Goal: Task Accomplishment & Management: Manage account settings

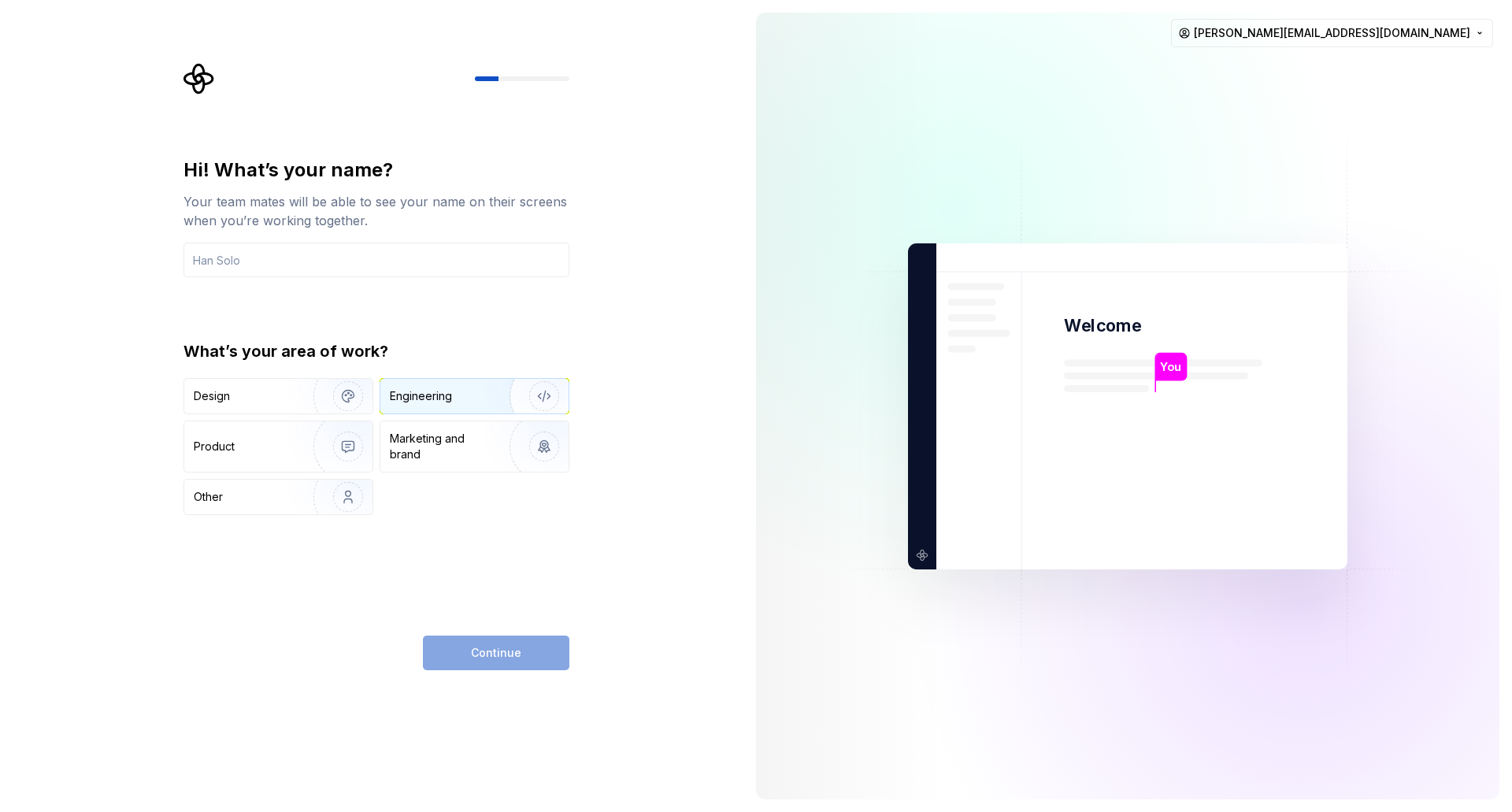
click at [445, 401] on div "Engineering" at bounding box center [421, 396] width 62 height 16
click at [345, 258] on input "text" at bounding box center [376, 260] width 386 height 35
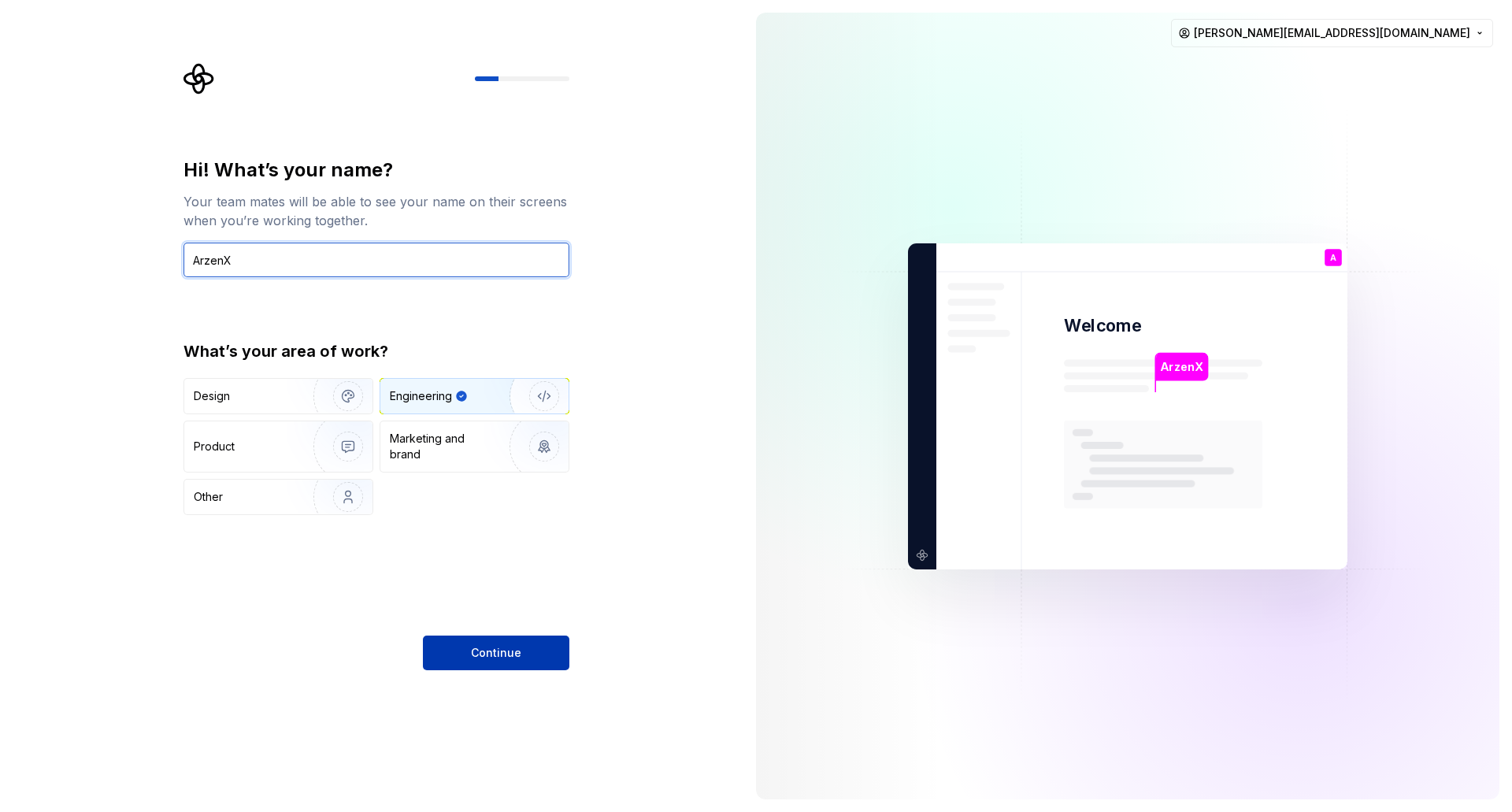
type input "ArzenX"
click at [521, 654] on button "Continue" at bounding box center [497, 653] width 147 height 35
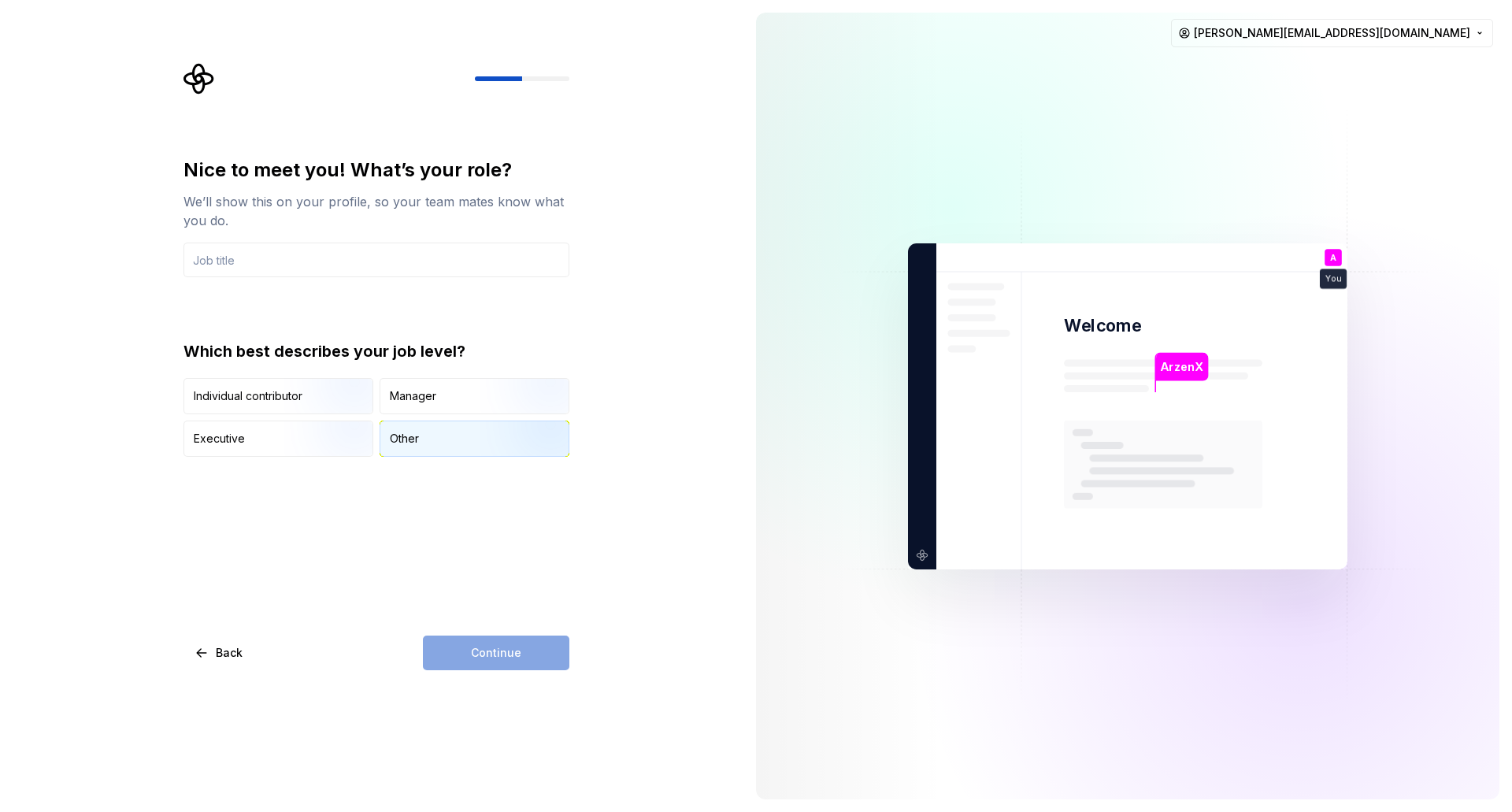
click at [446, 433] on div "Other" at bounding box center [474, 439] width 188 height 35
click at [533, 671] on div "Nice to meet you! What’s your role? We’ll show this on your profile, so your te…" at bounding box center [371, 406] width 743 height 812
click at [532, 653] on div "Continue" at bounding box center [497, 653] width 147 height 35
click at [350, 247] on input "text" at bounding box center [376, 260] width 386 height 35
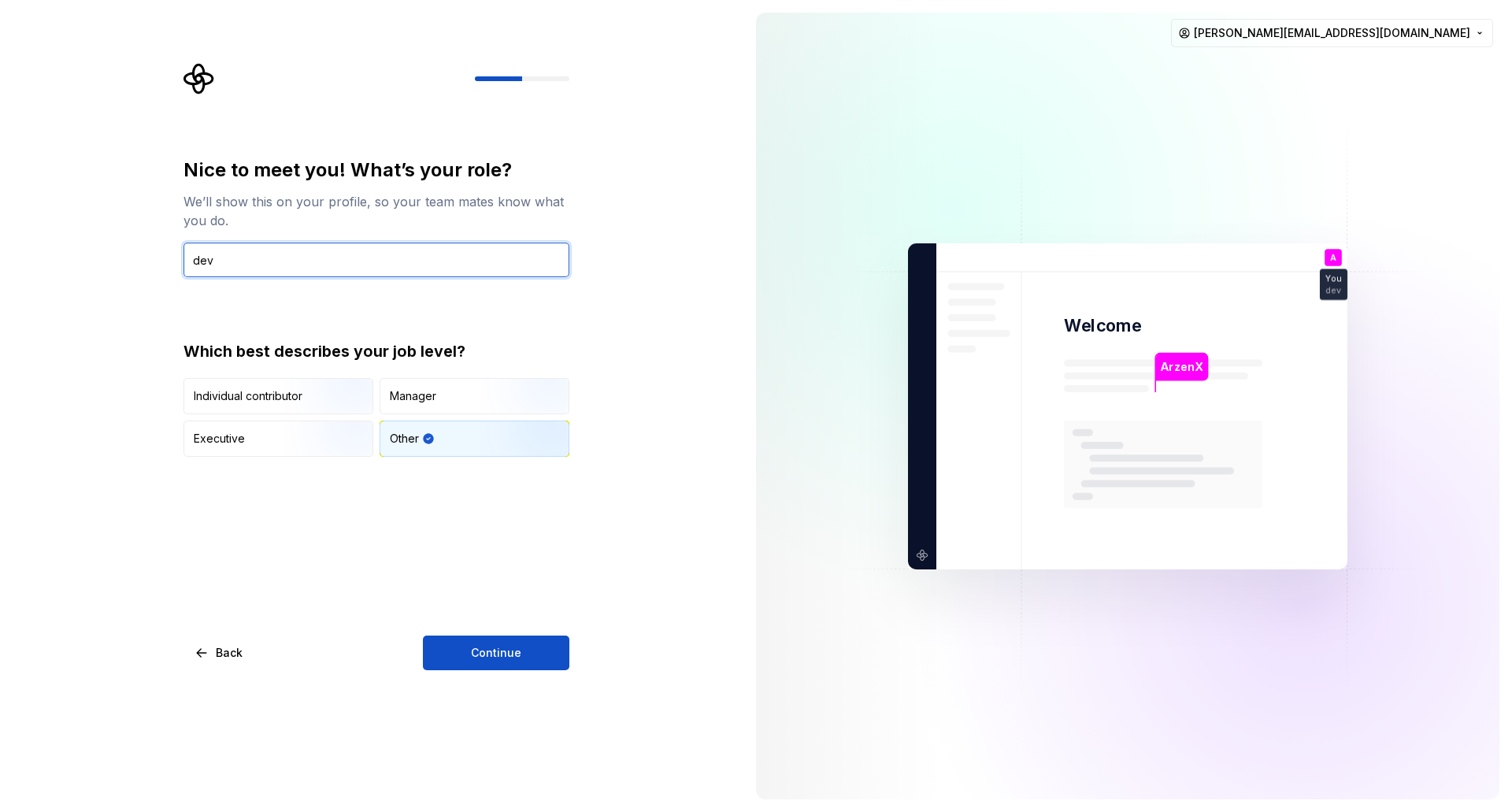
type input "dev"
click at [453, 633] on div "Nice to meet you! What’s your role? We’ll show this on your profile, so your te…" at bounding box center [376, 413] width 386 height 512
click at [466, 645] on button "Continue" at bounding box center [497, 653] width 147 height 35
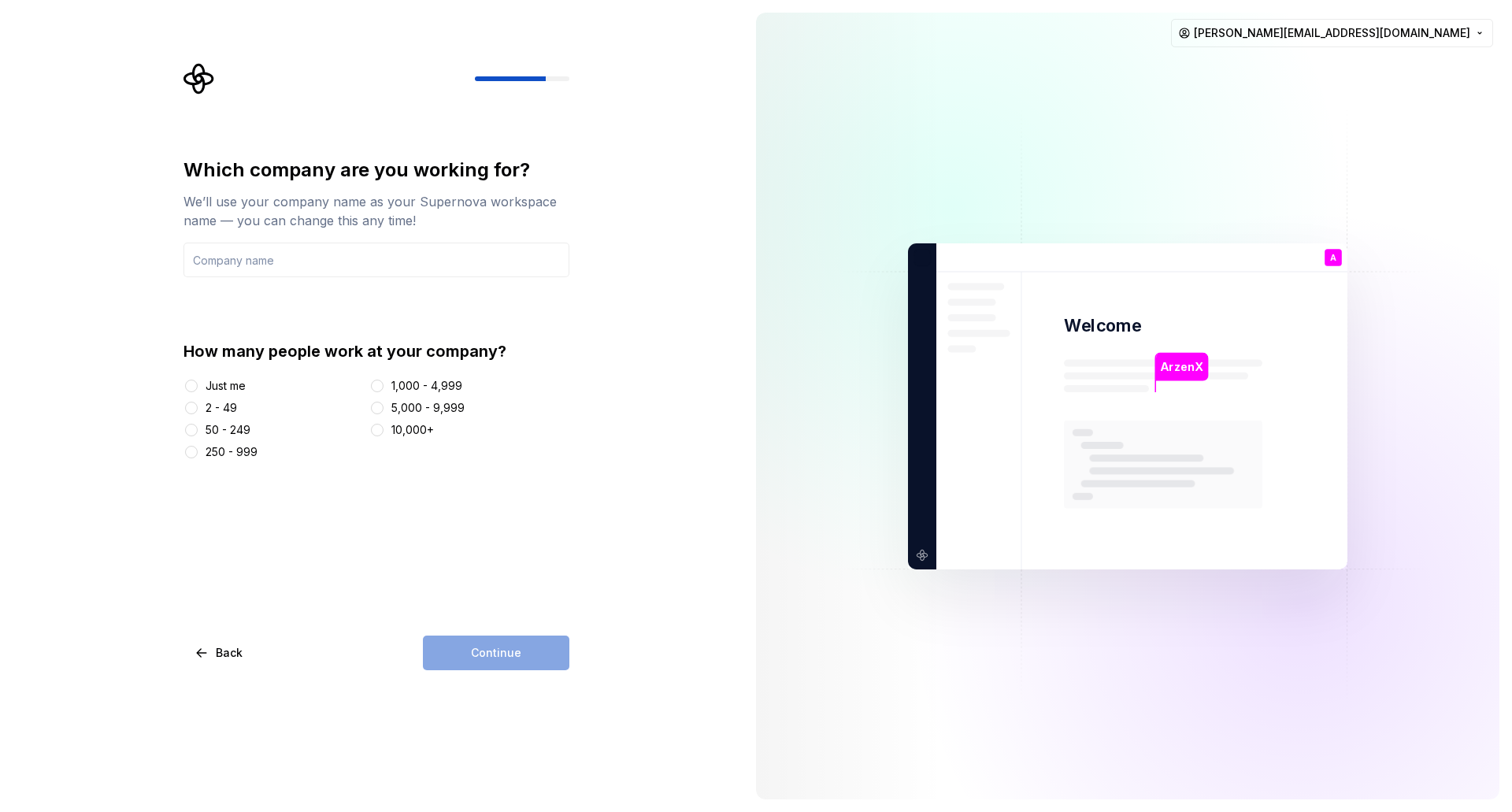
click at [225, 387] on div "Just me" at bounding box center [225, 386] width 40 height 16
click at [198, 387] on button "Just me" at bounding box center [192, 386] width 13 height 13
click at [512, 654] on div "Continue" at bounding box center [497, 653] width 147 height 35
click at [335, 245] on input "text" at bounding box center [376, 260] width 386 height 35
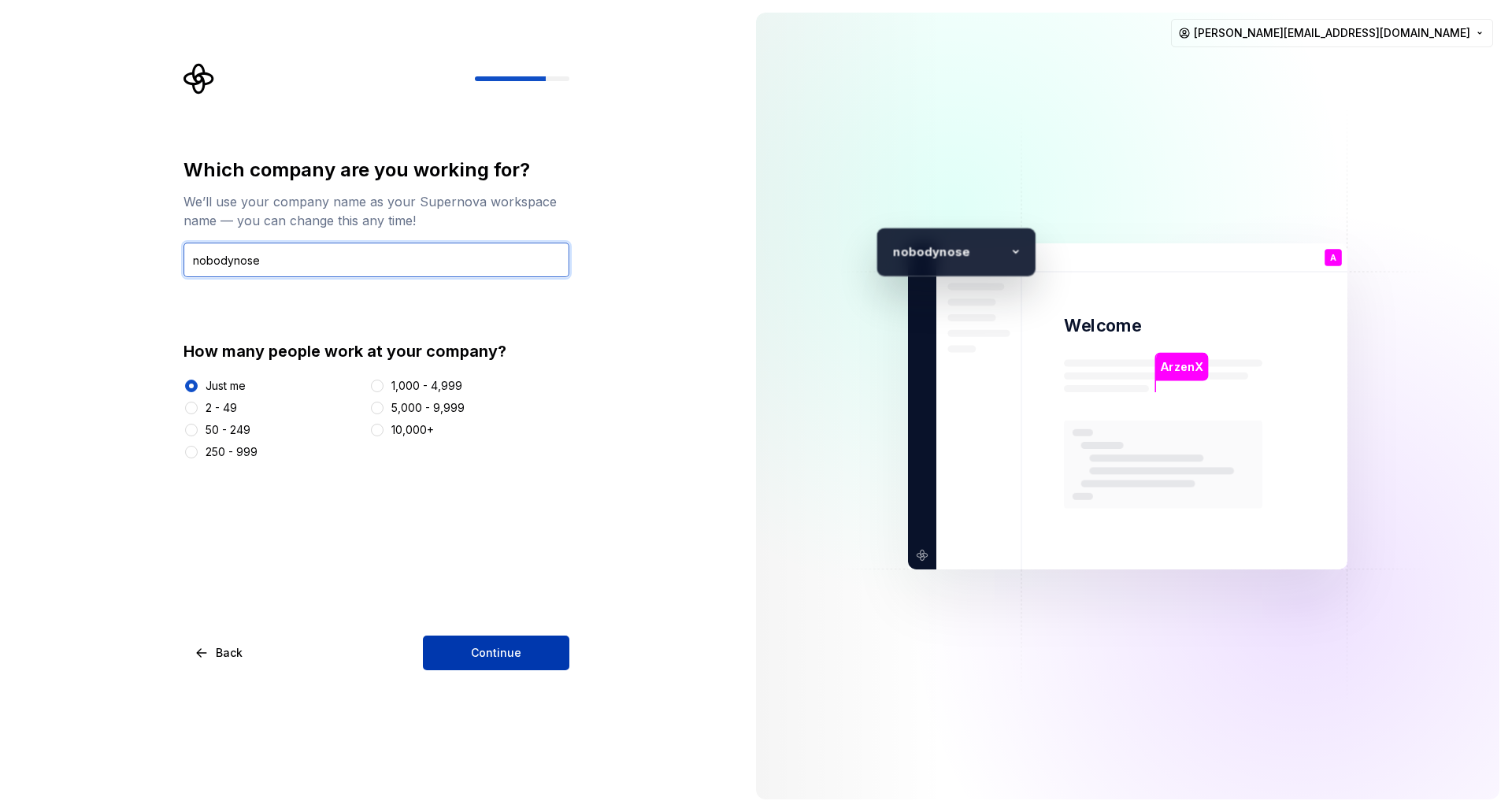
type input "nobodynose"
click at [520, 657] on button "Continue" at bounding box center [497, 653] width 147 height 35
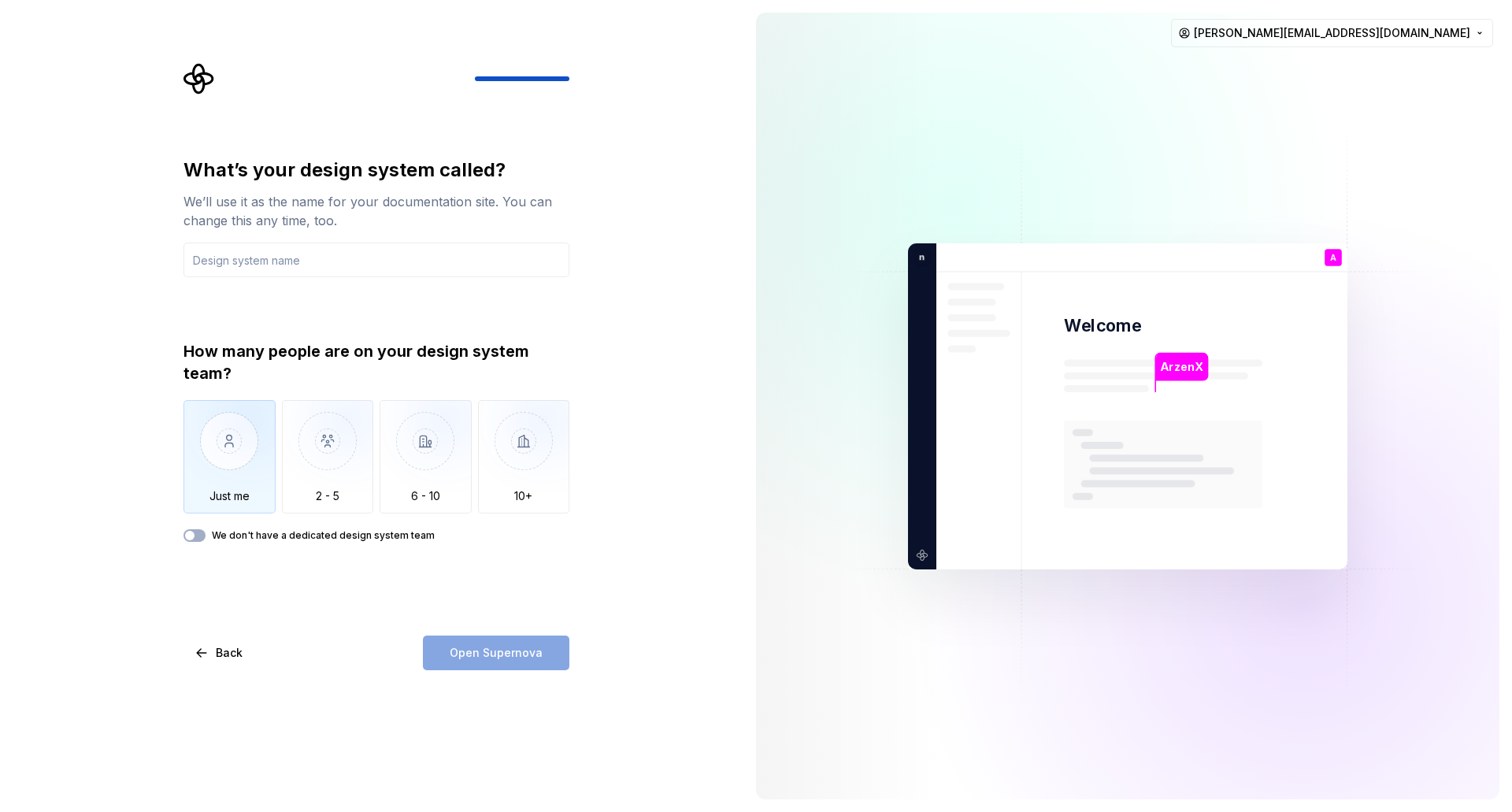
click at [244, 452] on img "button" at bounding box center [229, 453] width 93 height 105
click at [193, 535] on span "button" at bounding box center [190, 535] width 9 height 9
click at [193, 535] on icon "button" at bounding box center [190, 535] width 13 height 9
click at [193, 535] on span "button" at bounding box center [190, 535] width 9 height 9
click at [517, 653] on div "Open Supernova" at bounding box center [497, 653] width 147 height 35
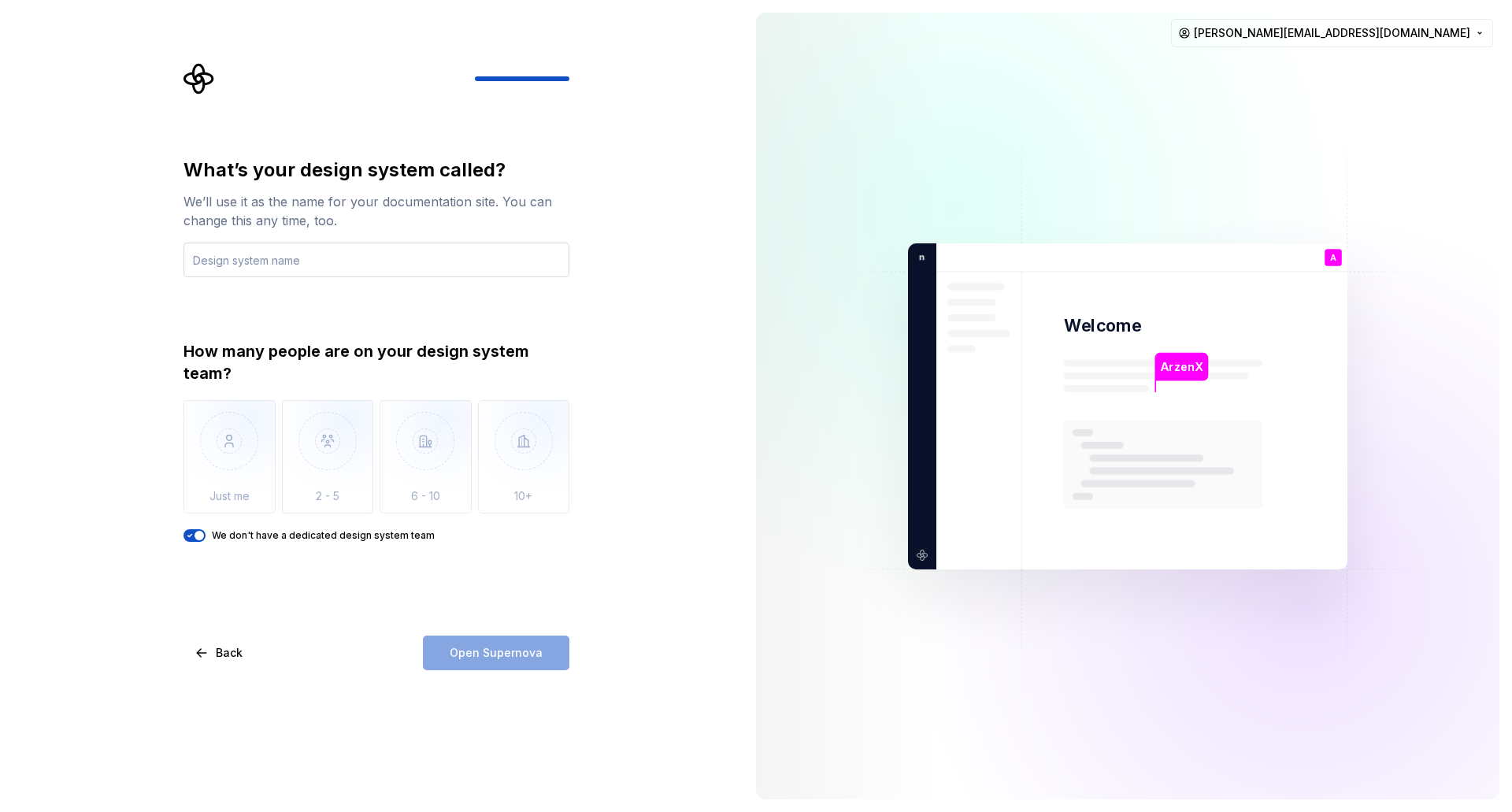
drag, startPoint x: 339, startPoint y: 298, endPoint x: 337, endPoint y: 269, distance: 29.1
click at [337, 297] on div "What’s your design system called? We’ll use it as the name for your documentati…" at bounding box center [376, 349] width 386 height 384
click at [336, 269] on input "text" at bounding box center [376, 260] width 386 height 35
type input "n"
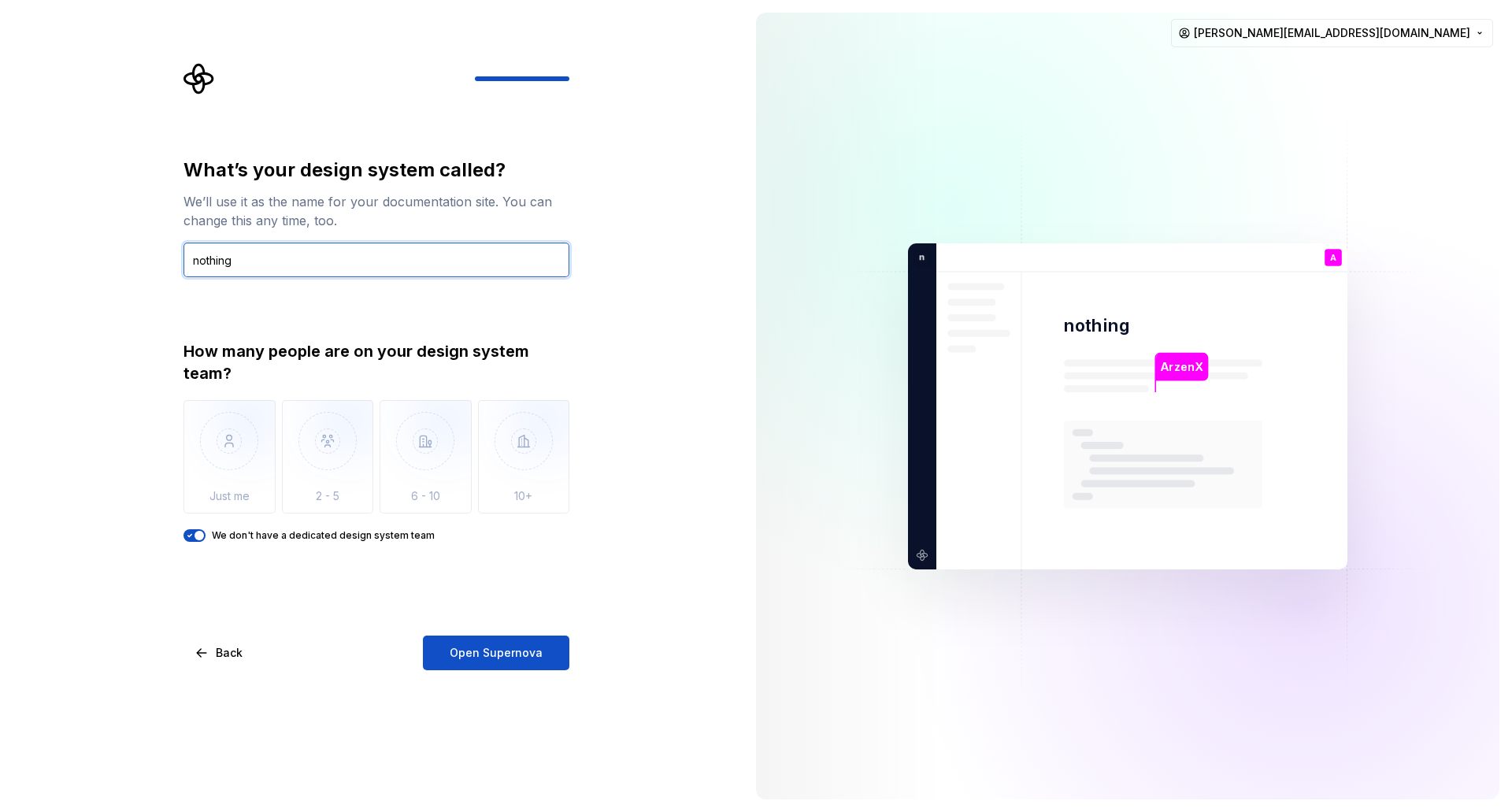
type input "nothing"
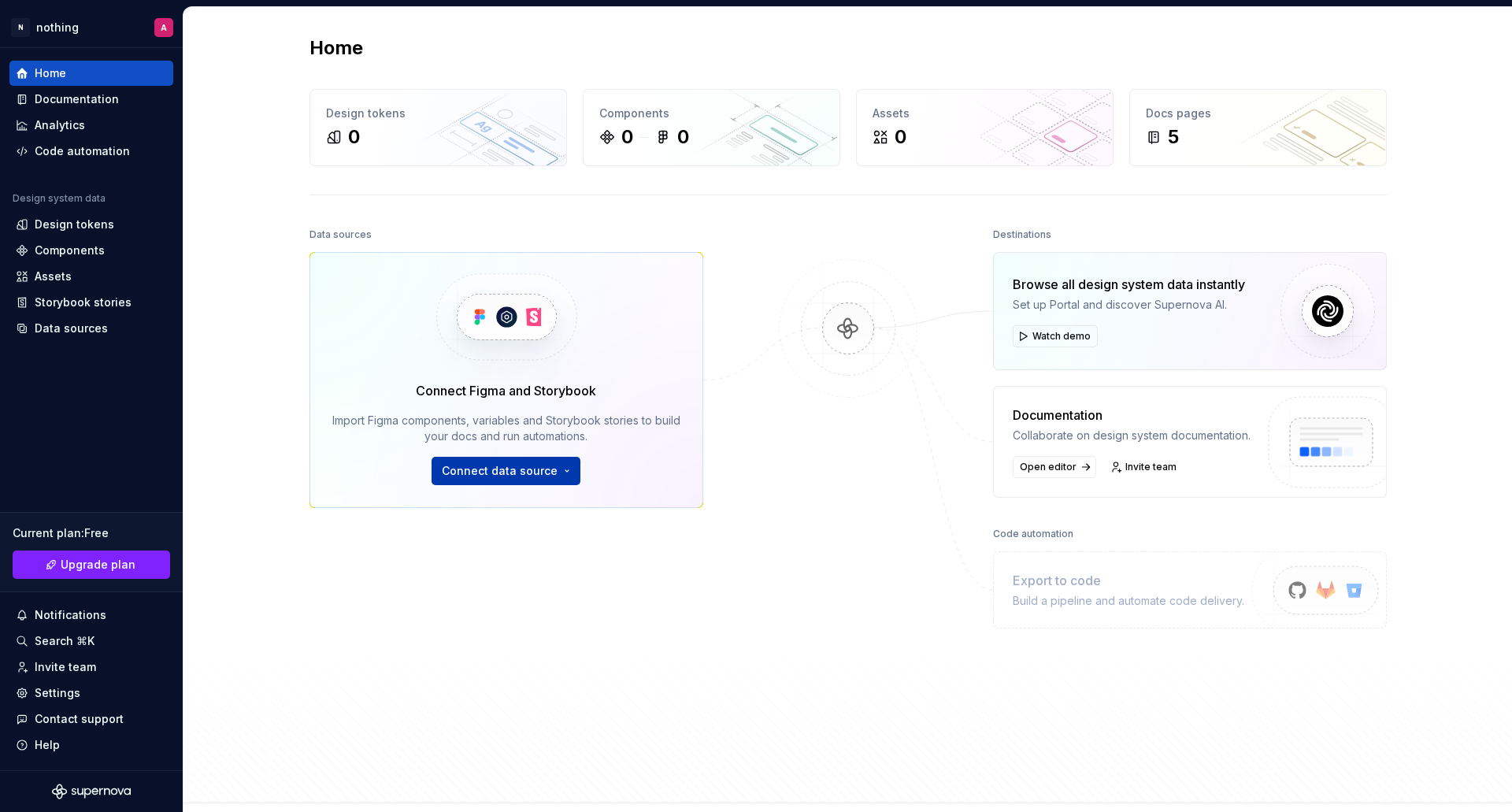
click at [560, 473] on button "Connect data source" at bounding box center [506, 470] width 148 height 28
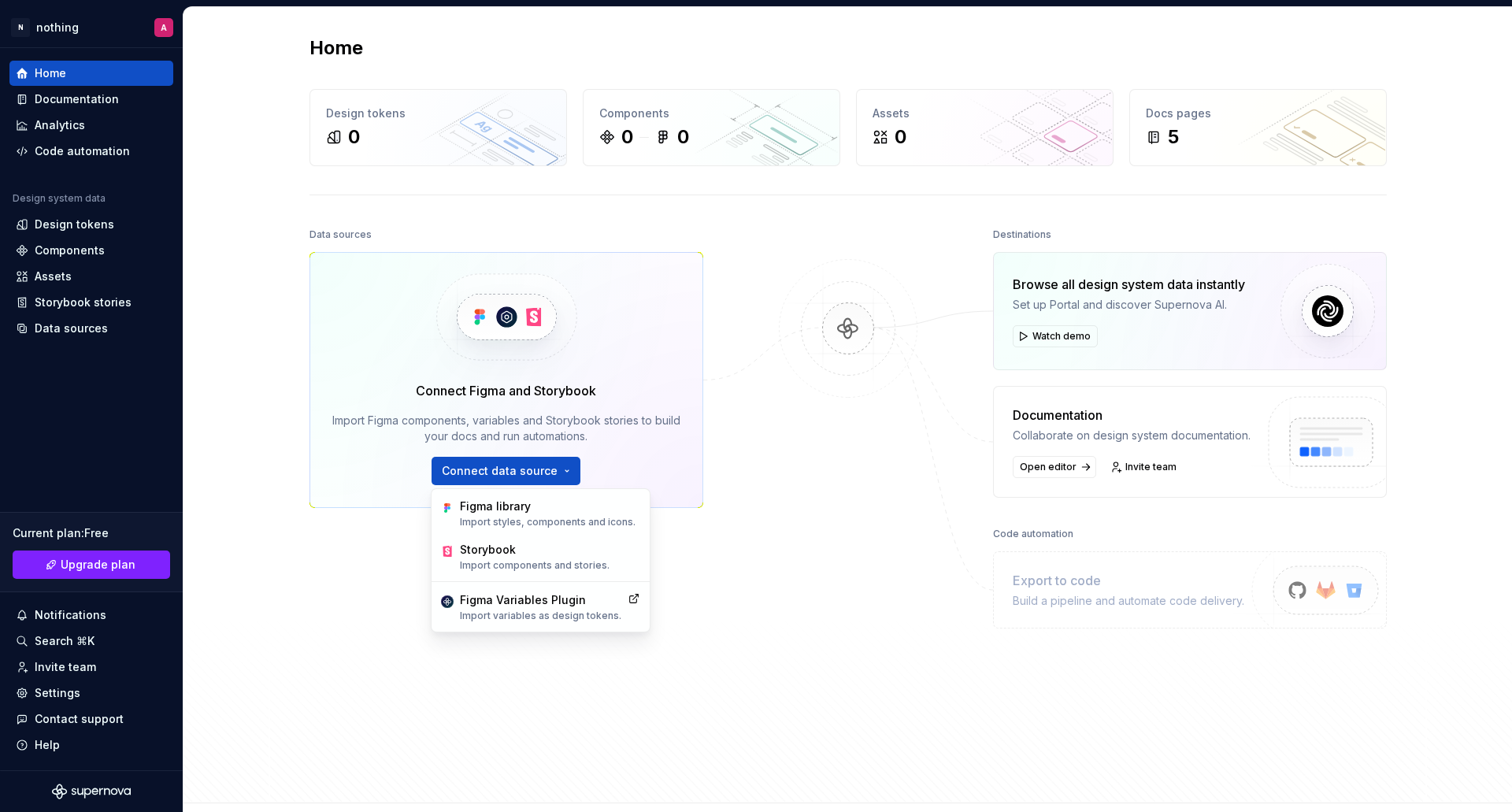
click at [842, 455] on div at bounding box center [849, 467] width 158 height 488
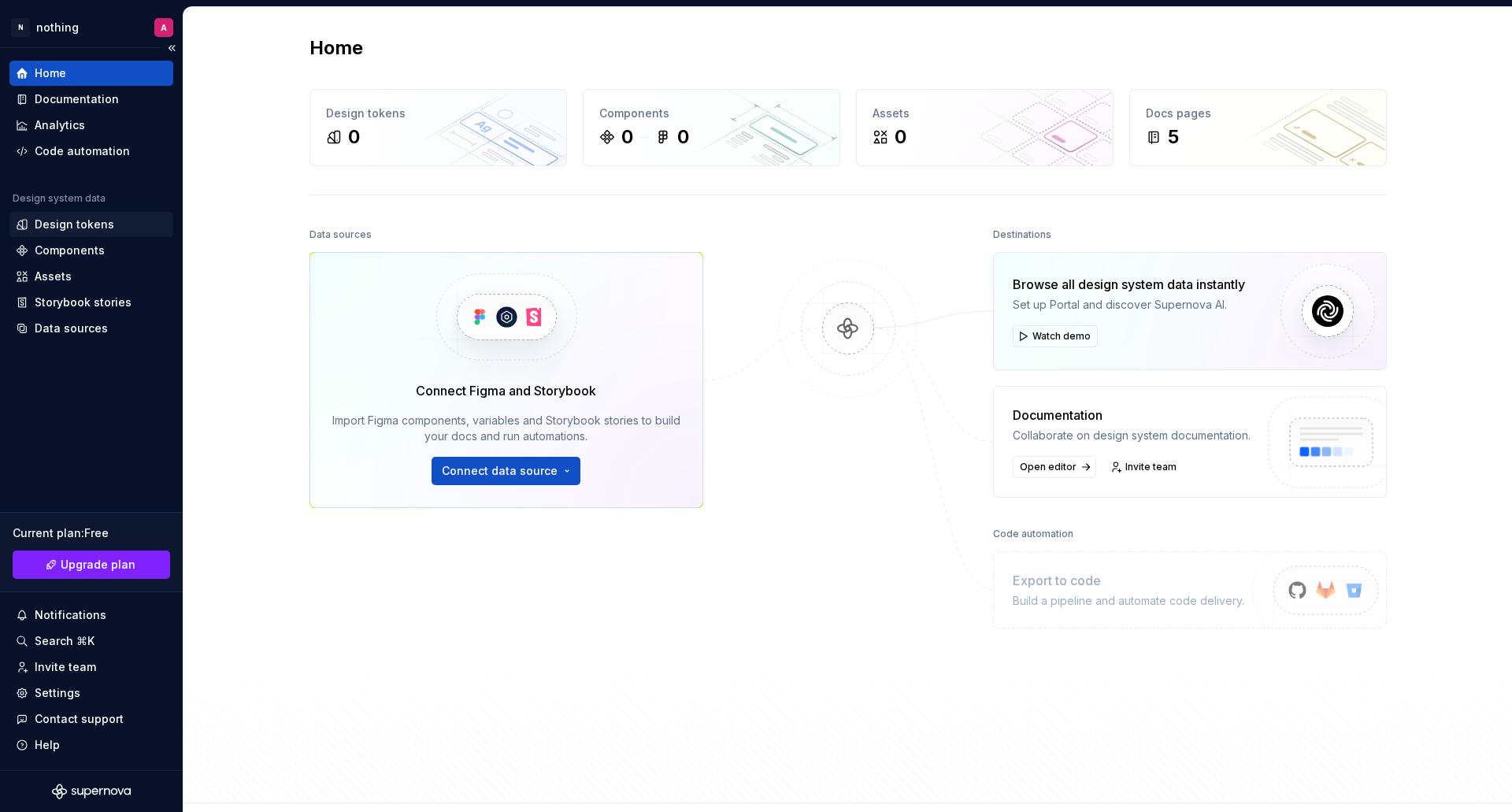
click at [71, 225] on div "Design tokens" at bounding box center [74, 224] width 80 height 16
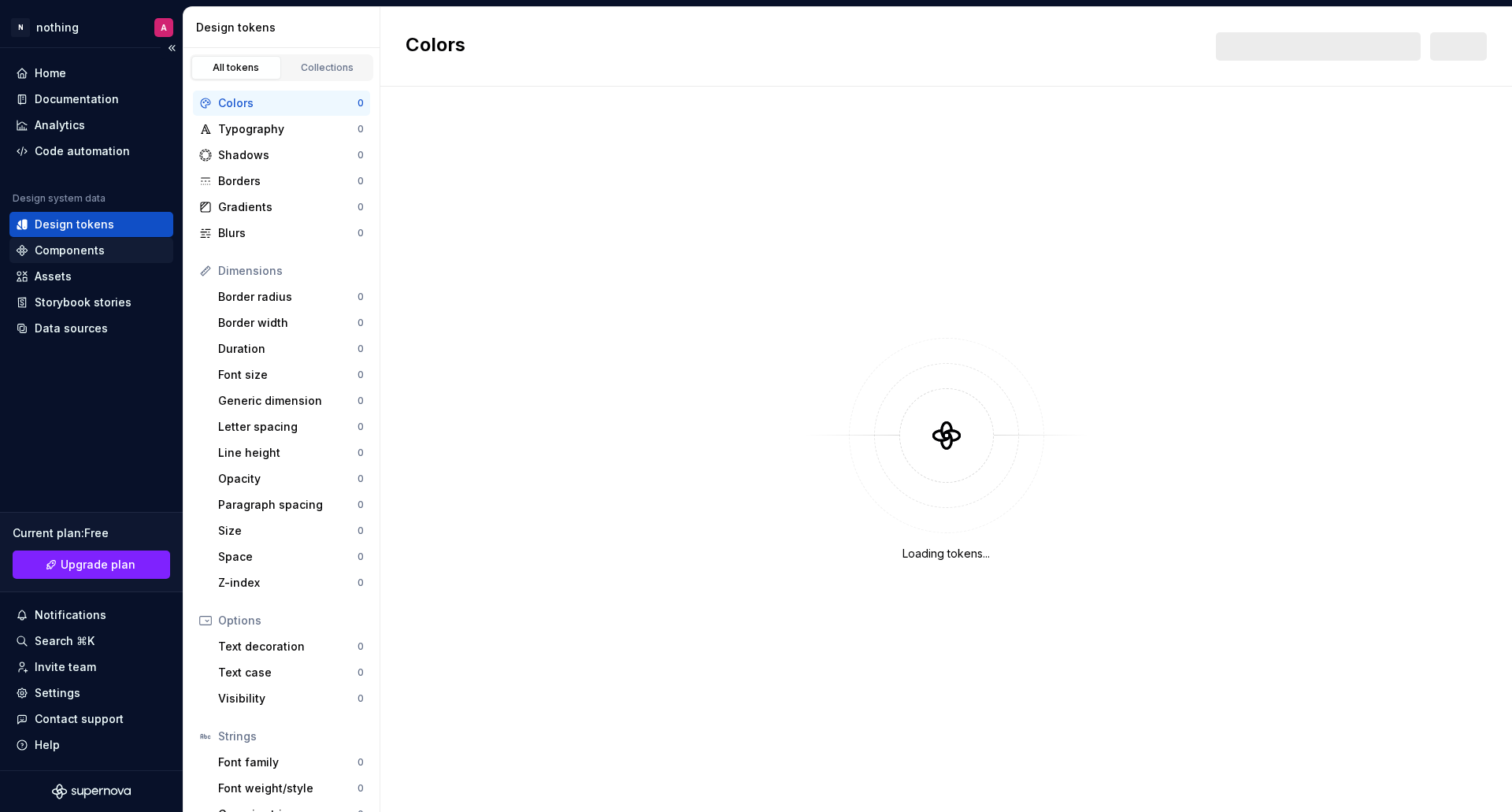
click at [82, 247] on div "Components" at bounding box center [70, 250] width 70 height 16
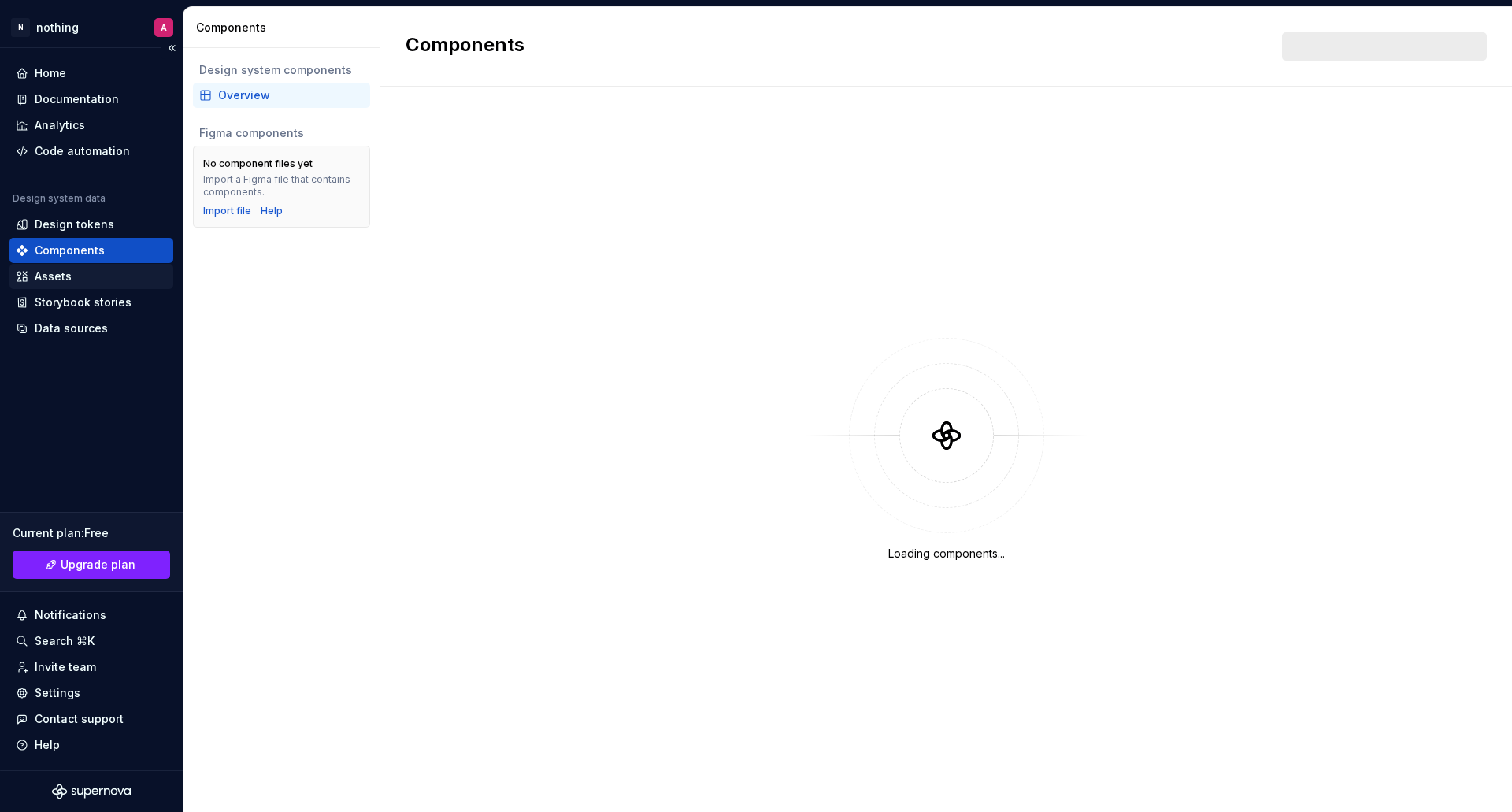
click at [71, 275] on div "Assets" at bounding box center [91, 276] width 151 height 16
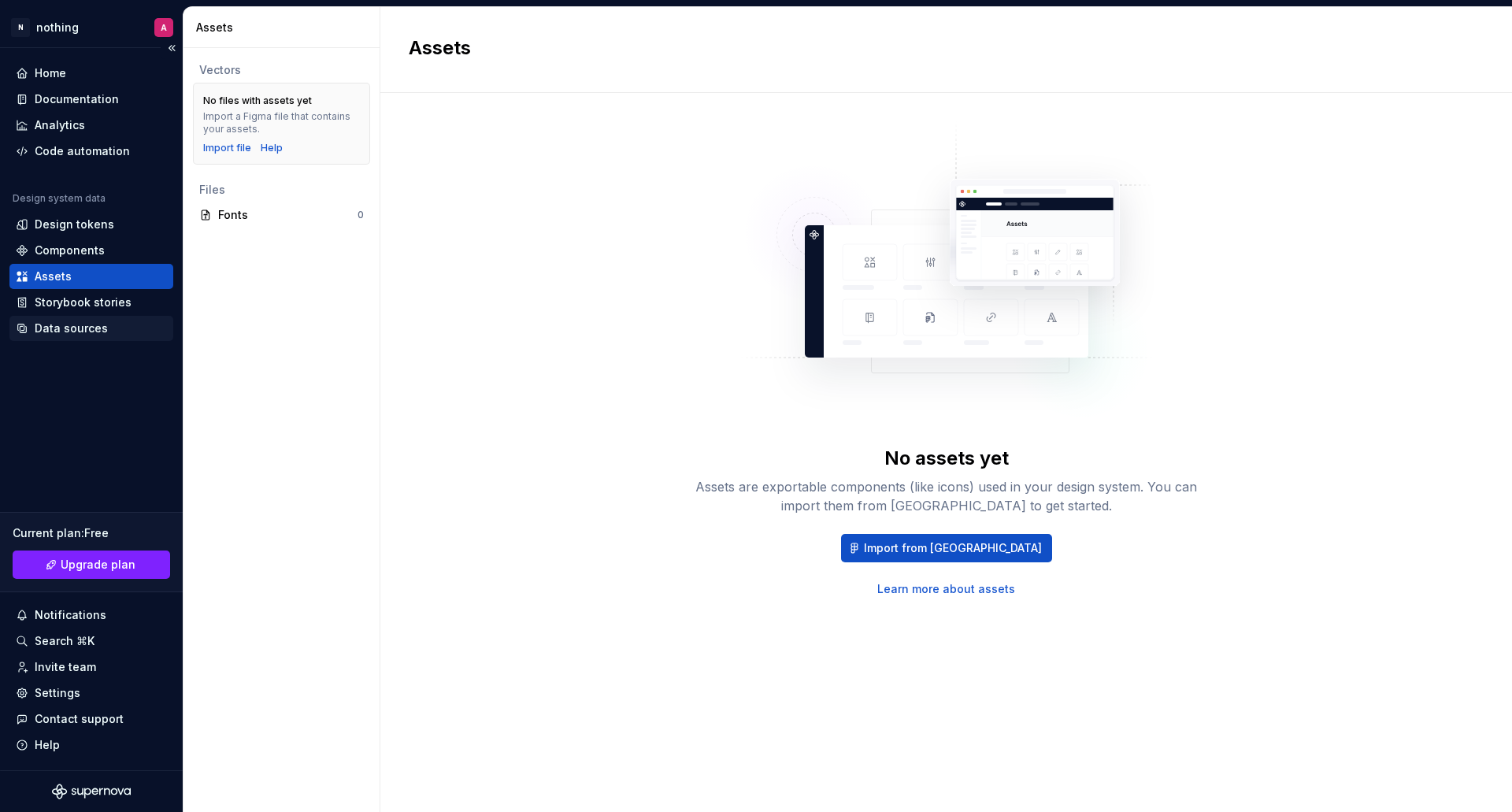
click at [67, 316] on div "Data sources" at bounding box center [91, 329] width 164 height 26
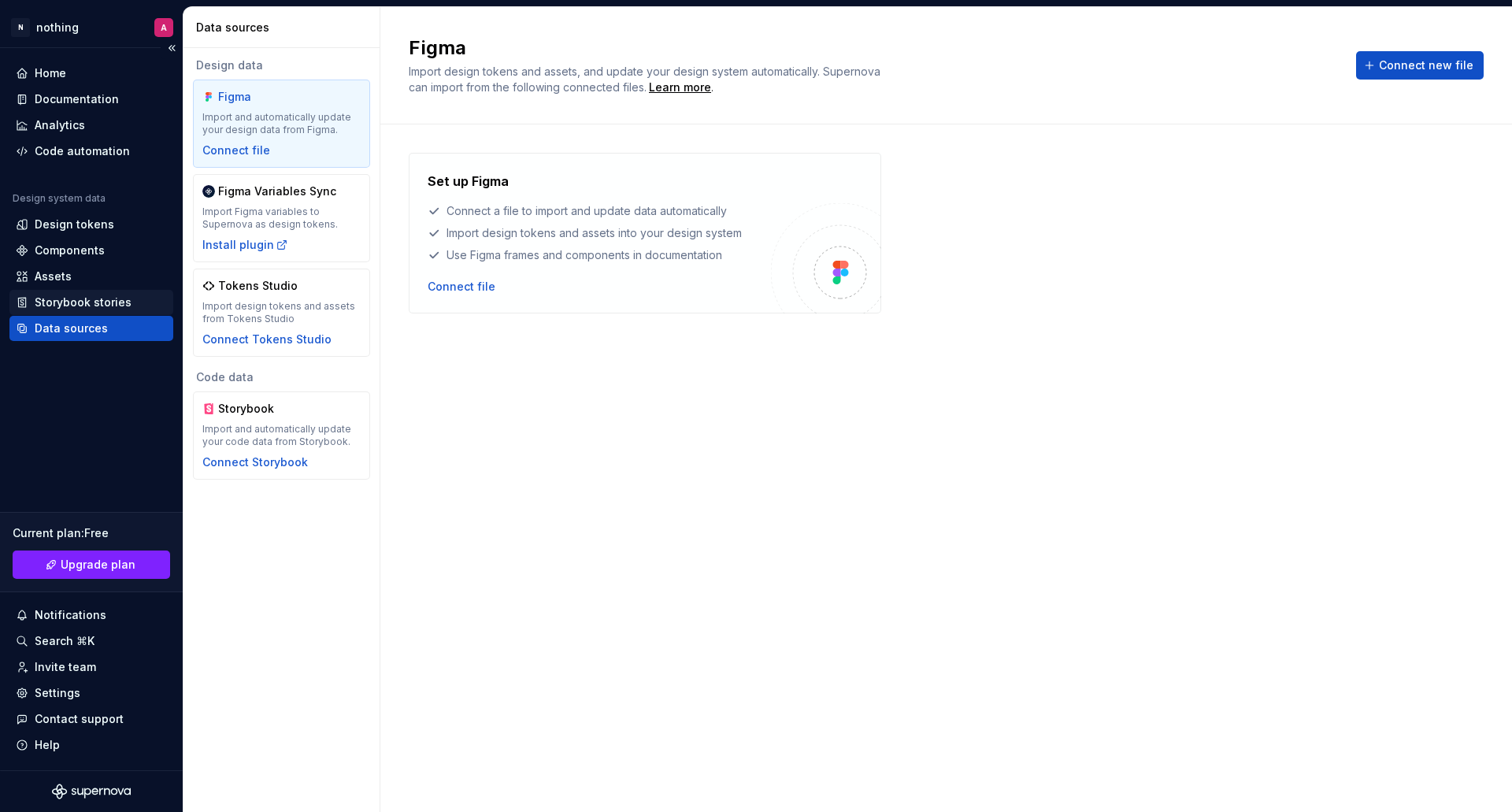
click at [85, 303] on div "Storybook stories" at bounding box center [83, 302] width 97 height 16
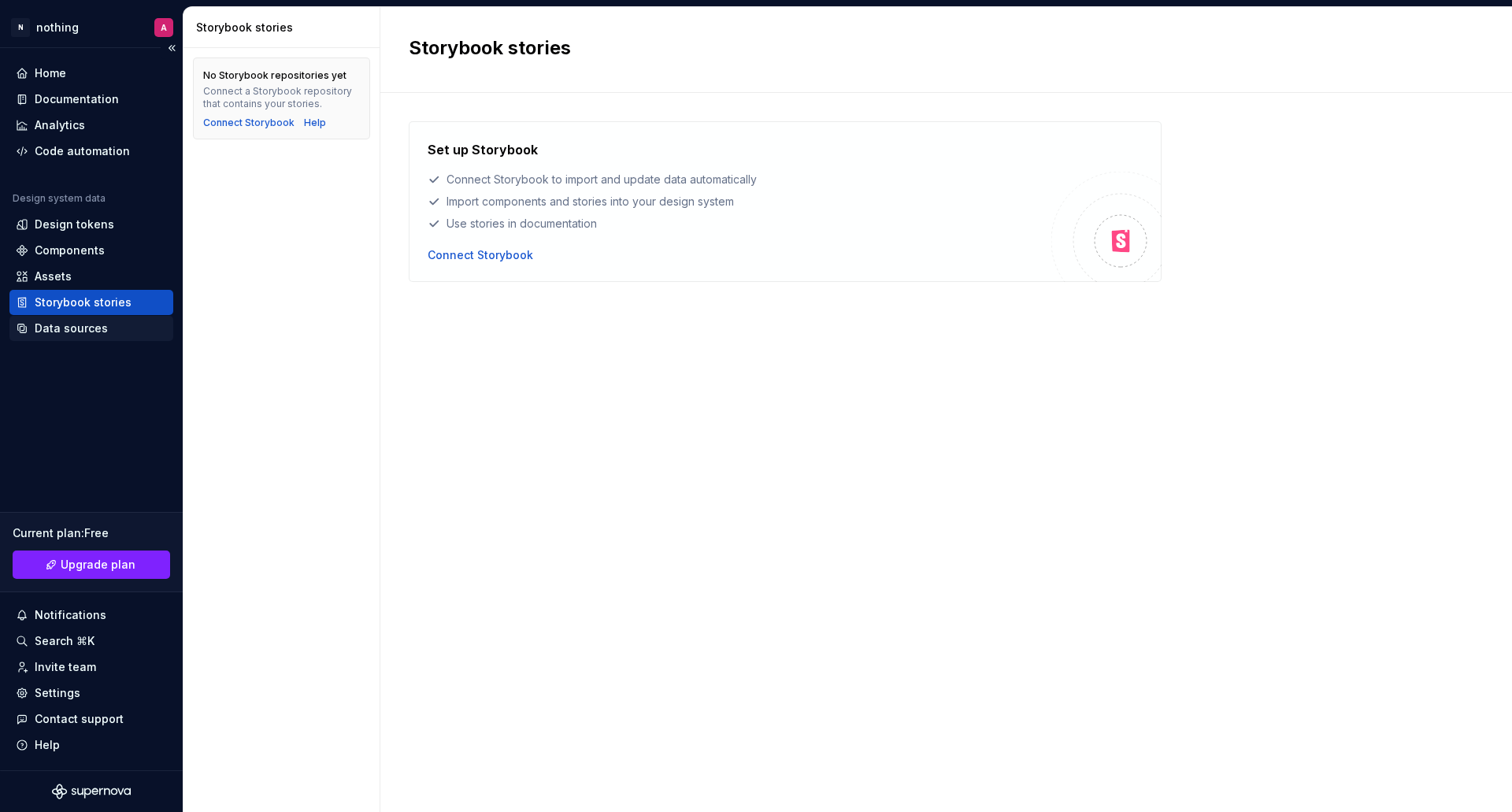
click at [48, 328] on div "Data sources" at bounding box center [71, 328] width 73 height 16
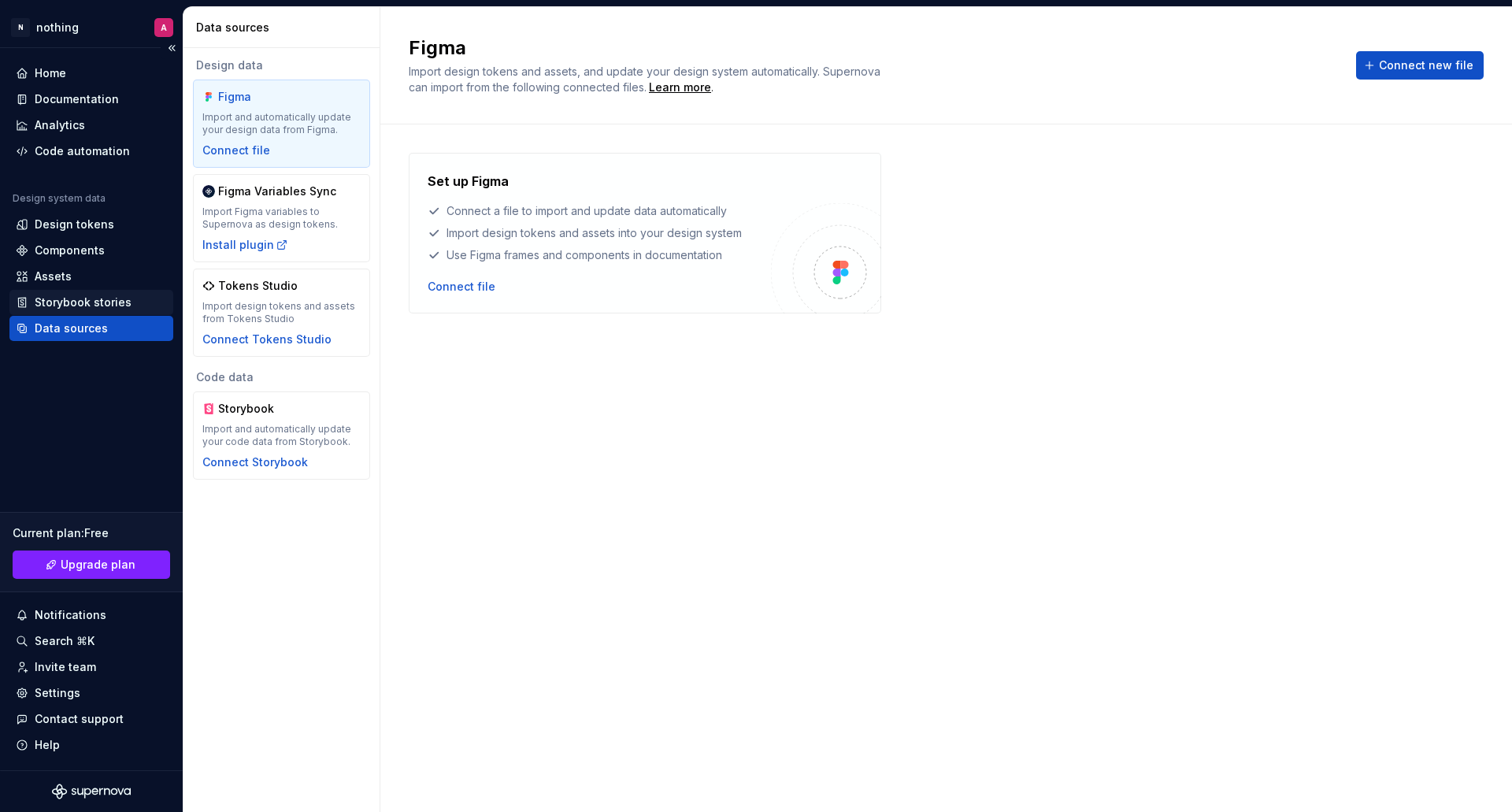
click at [61, 294] on div "Storybook stories" at bounding box center [83, 302] width 97 height 16
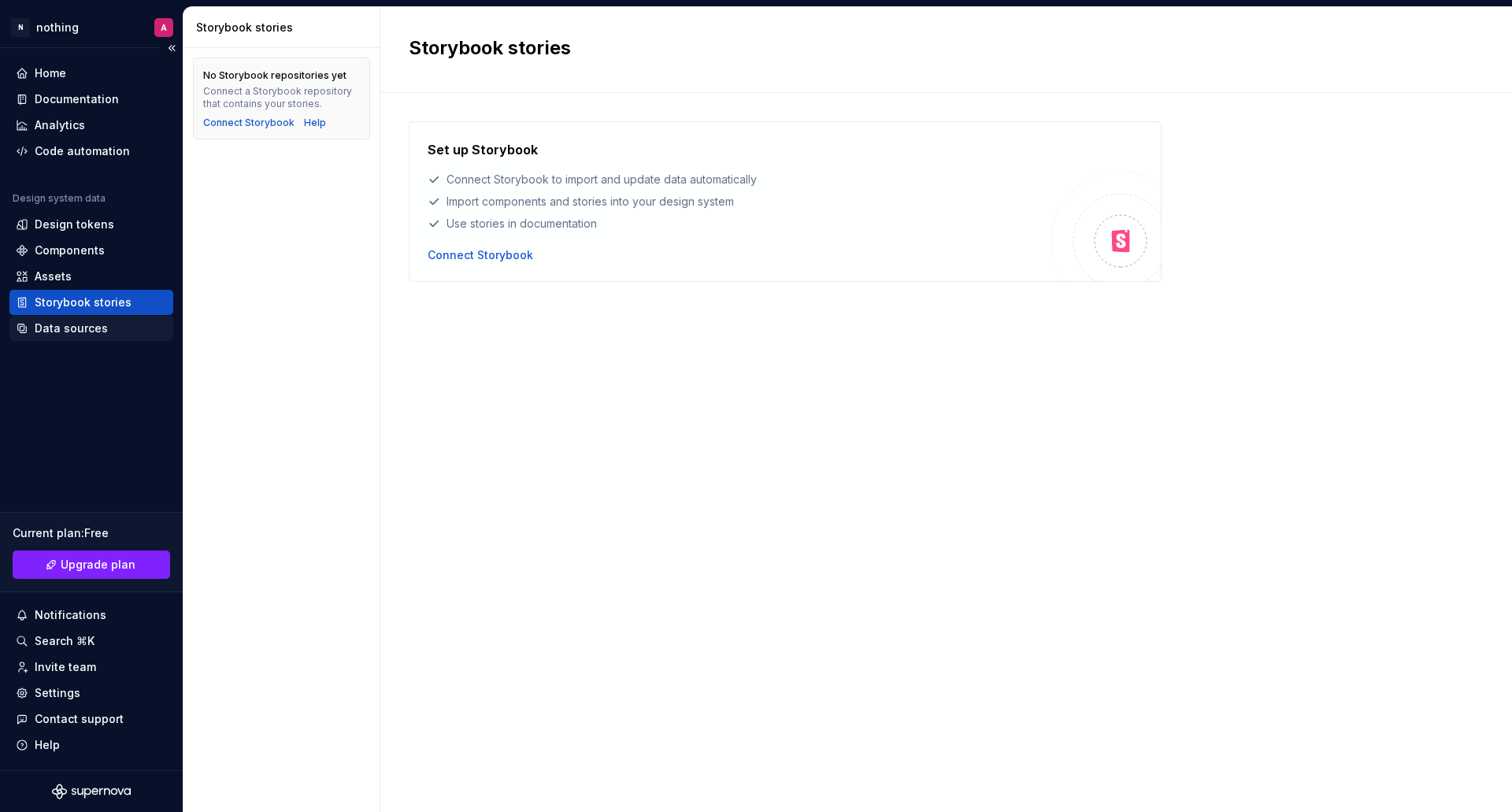
click at [68, 316] on div "Data sources" at bounding box center [91, 329] width 164 height 26
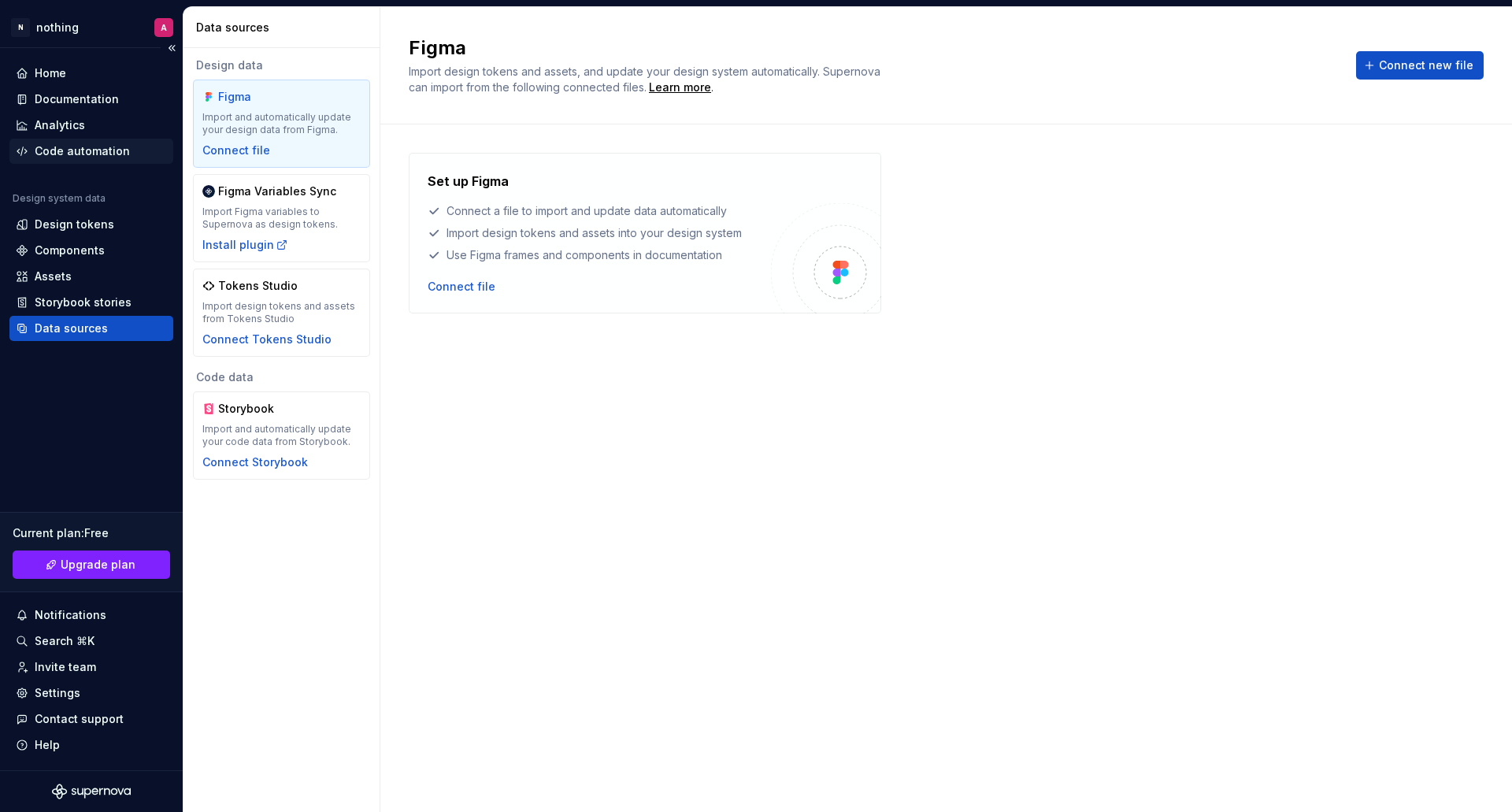
click at [81, 152] on div "Code automation" at bounding box center [82, 150] width 95 height 16
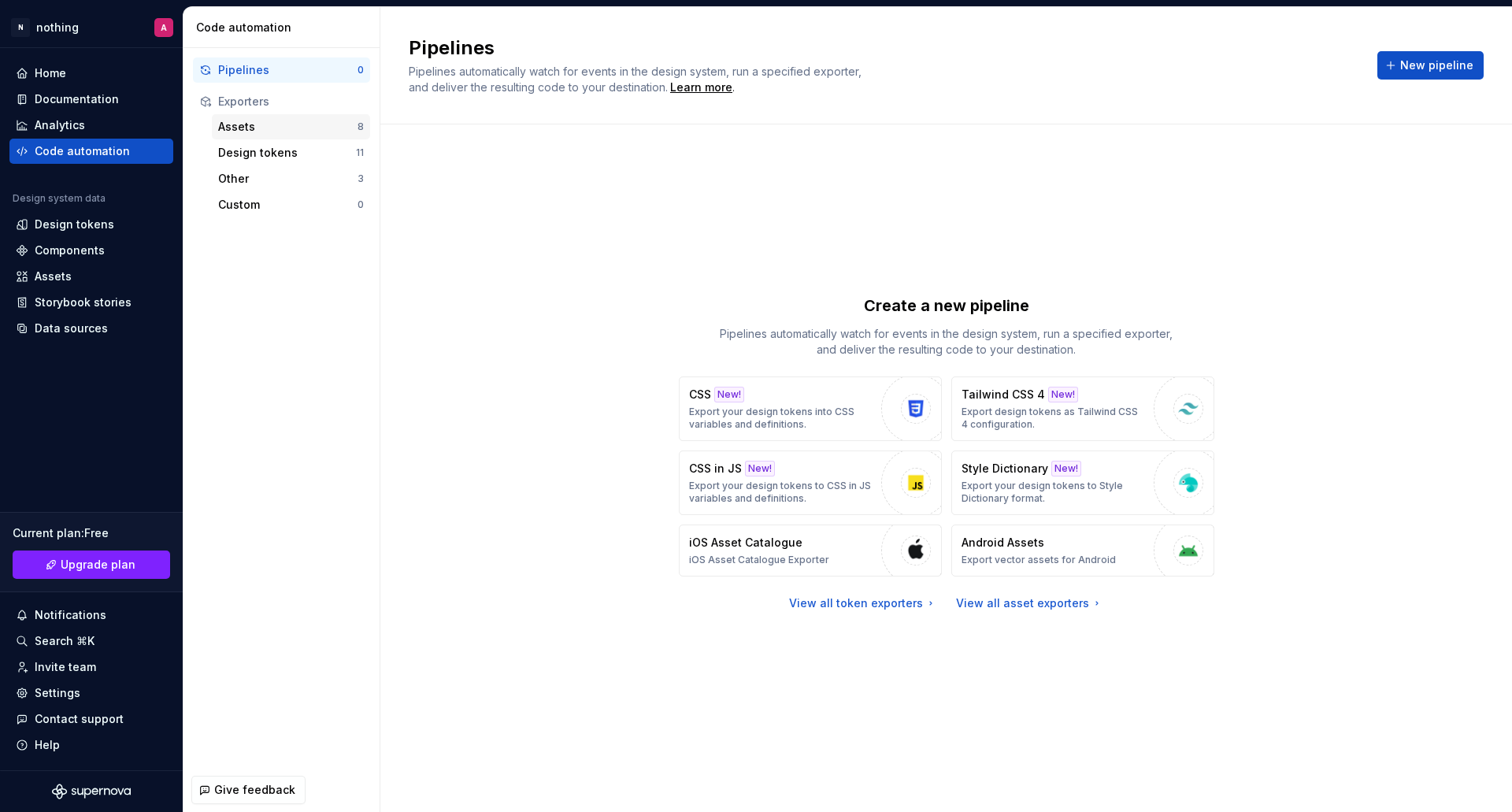
click at [242, 126] on div "Assets" at bounding box center [288, 126] width 139 height 16
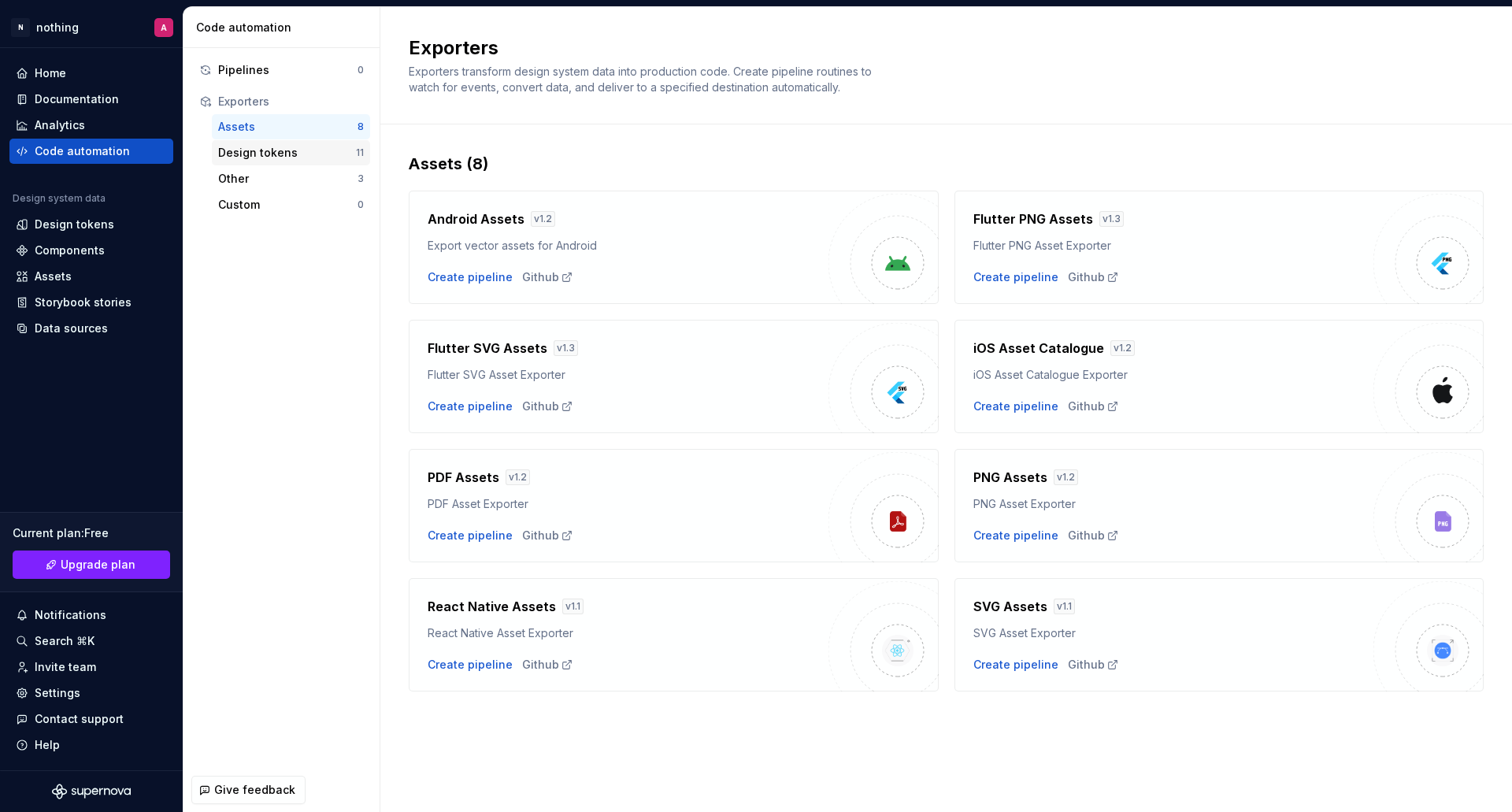
click at [257, 148] on div "Design tokens" at bounding box center [287, 152] width 137 height 16
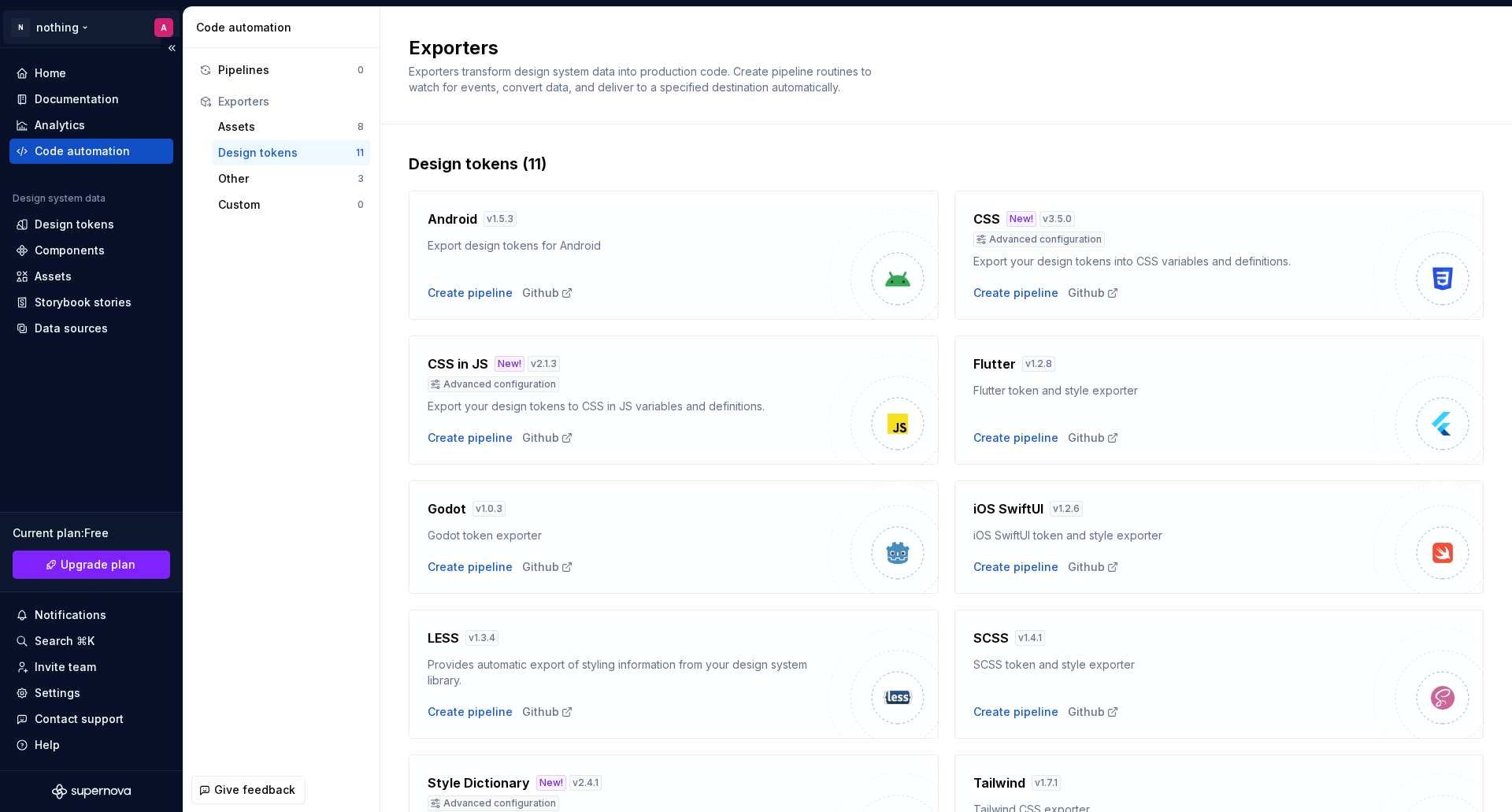
click at [23, 19] on html "N nothing A Home Documentation Analytics Code automation Design system data Des…" at bounding box center [756, 406] width 1512 height 812
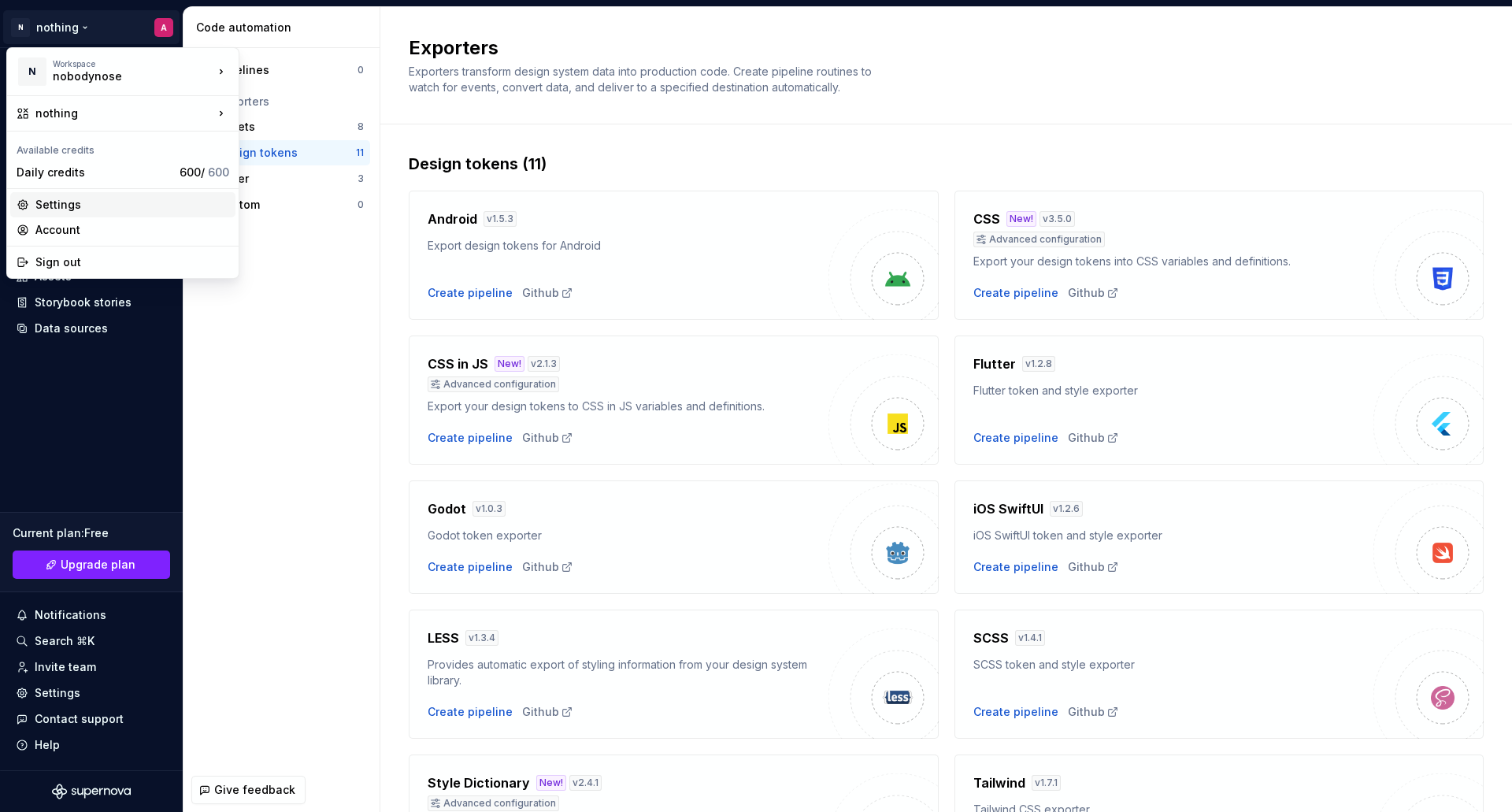
click at [87, 200] on div "Settings" at bounding box center [132, 204] width 193 height 16
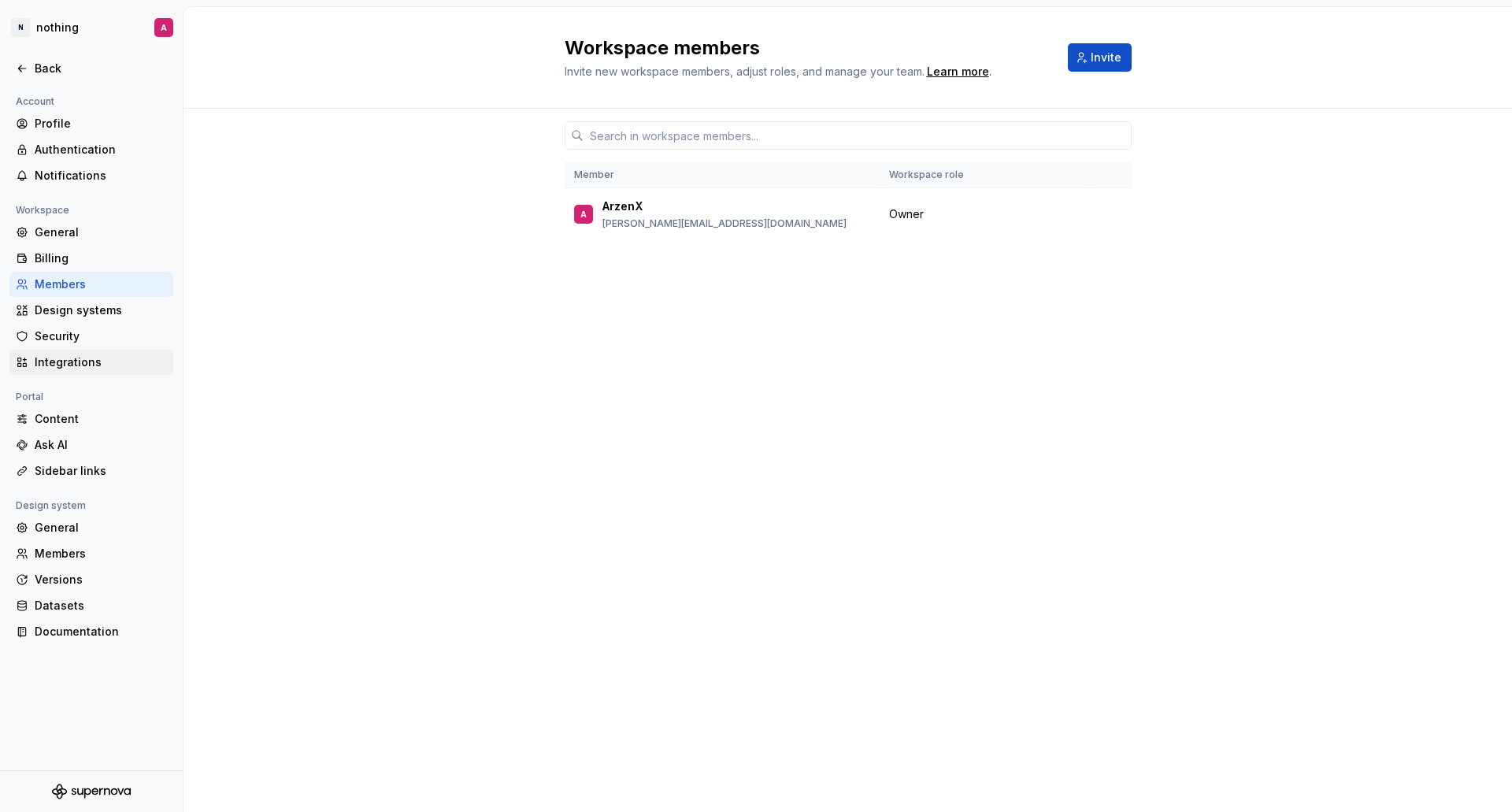
click at [56, 368] on div "Integrations" at bounding box center [101, 362] width 132 height 16
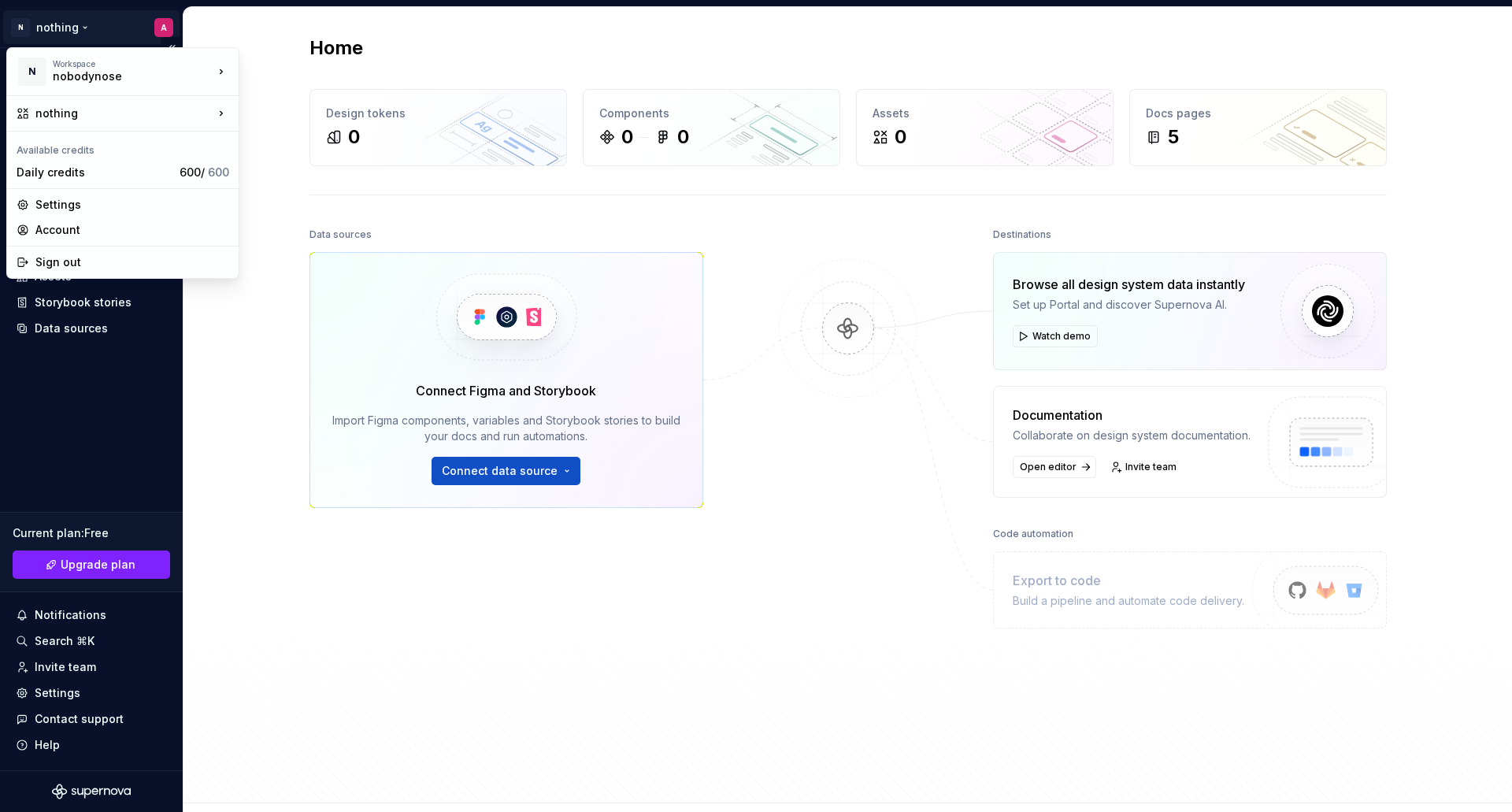
click at [66, 38] on html "N nothing A Home Documentation Analytics Code automation Design system data Des…" at bounding box center [756, 406] width 1512 height 812
click at [66, 203] on div "Settings" at bounding box center [132, 204] width 193 height 16
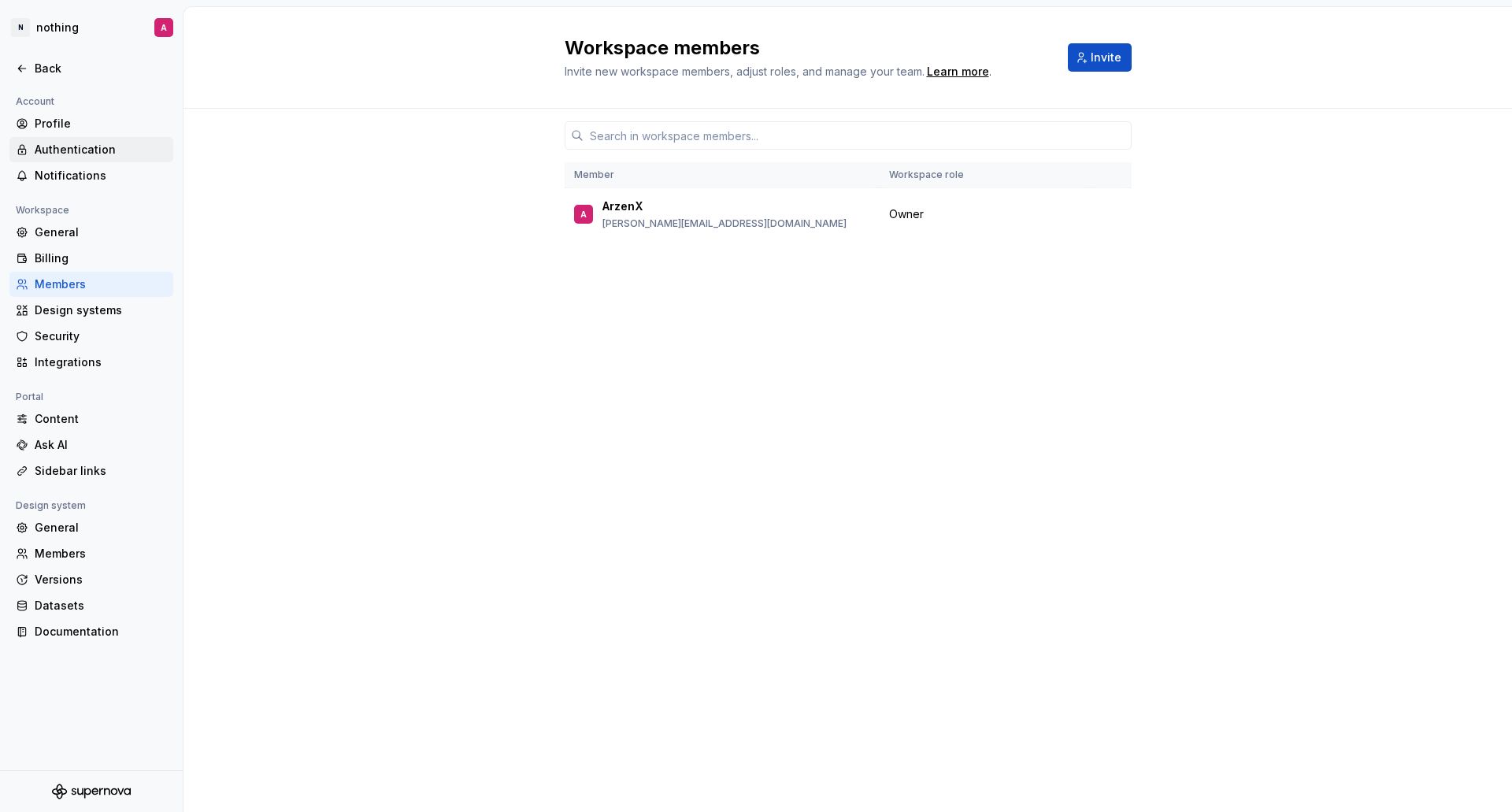
click at [68, 148] on div "Authentication" at bounding box center [101, 149] width 132 height 16
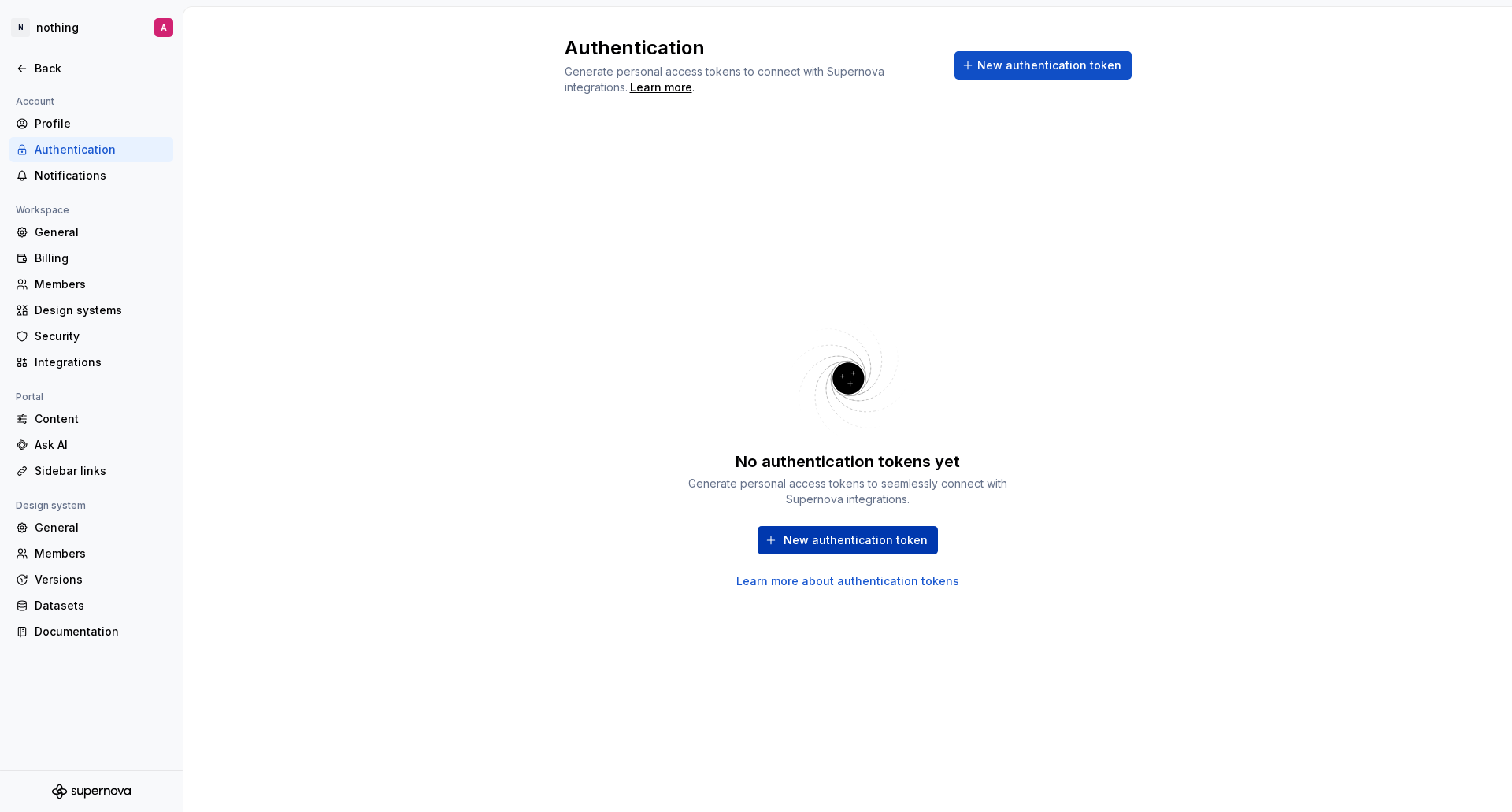
click at [876, 540] on span "New authentication token" at bounding box center [855, 540] width 144 height 16
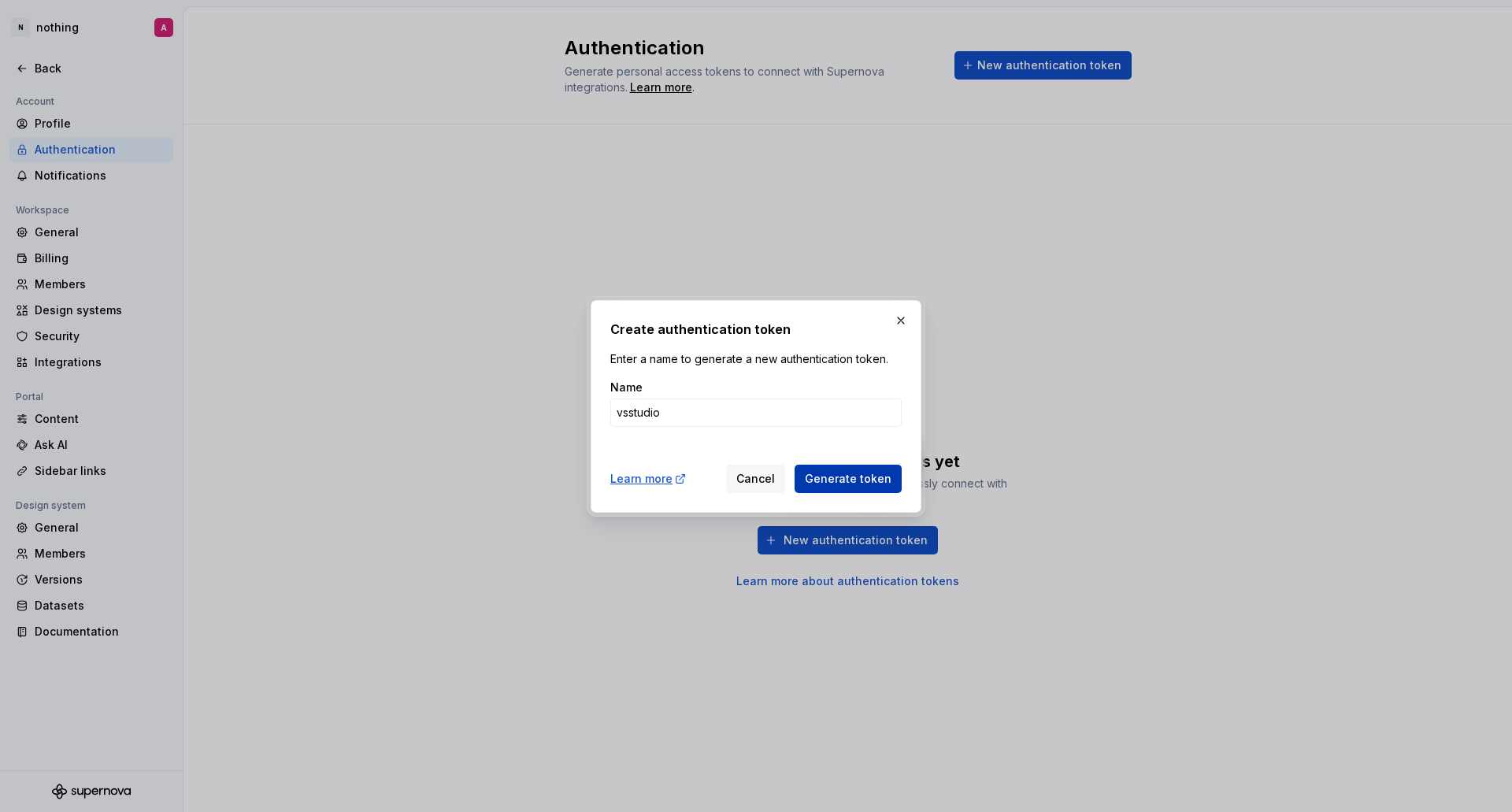
type input "vsstudio"
click at [883, 484] on span "Generate token" at bounding box center [848, 478] width 87 height 16
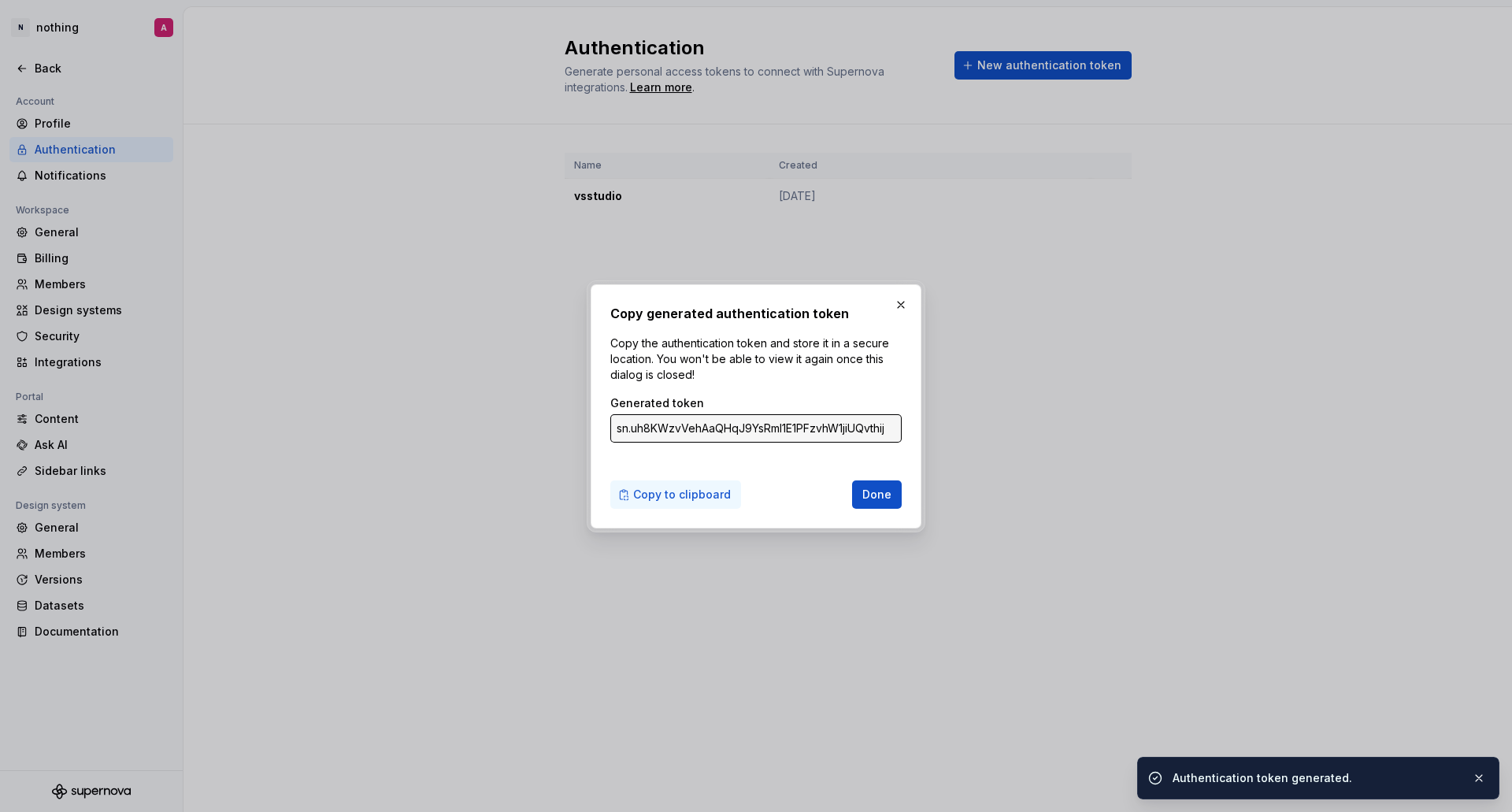
click at [692, 490] on span "Copy to clipboard" at bounding box center [682, 494] width 98 height 16
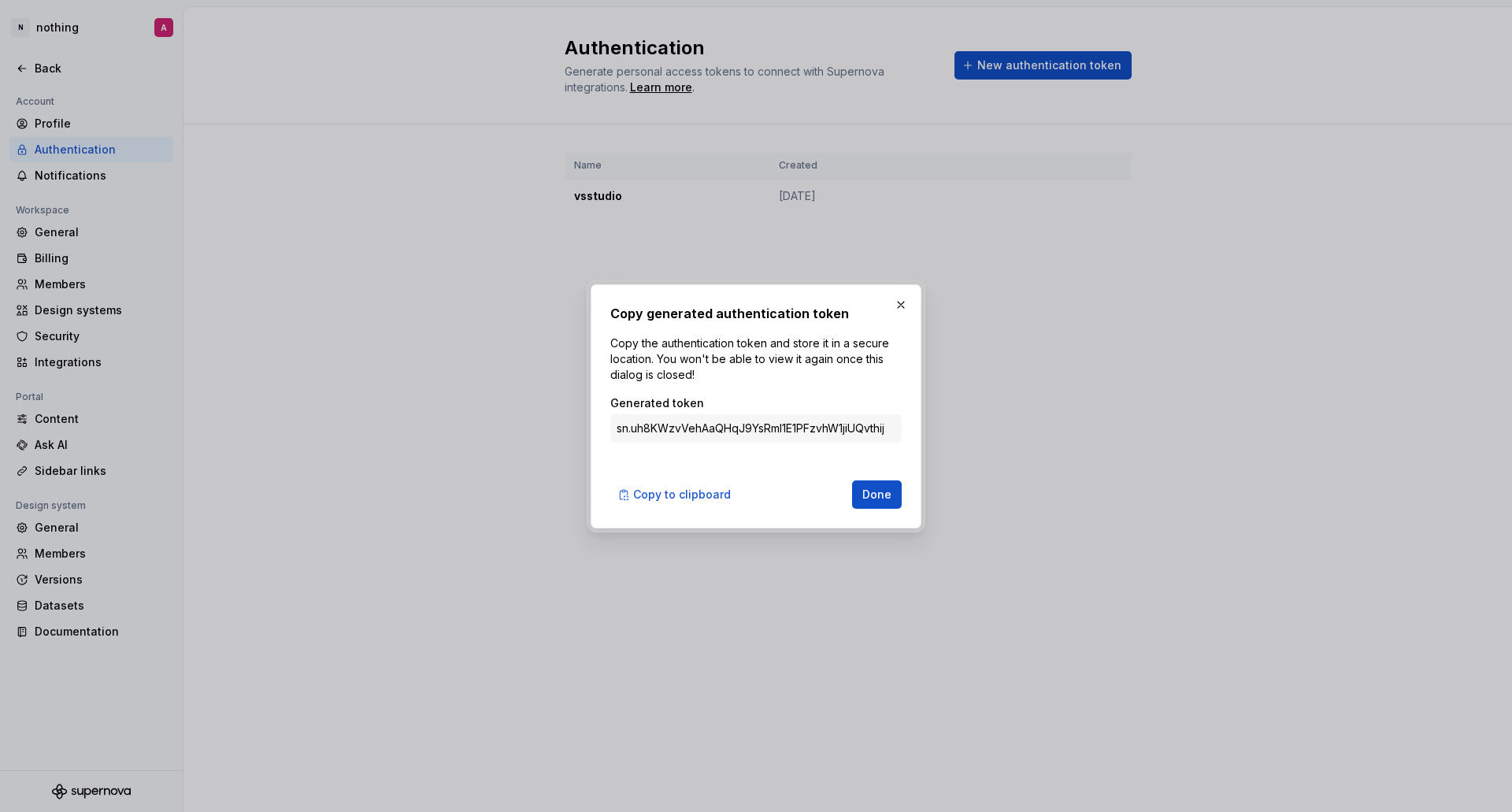
click at [879, 499] on span "Done" at bounding box center [877, 494] width 29 height 16
